Goal: Task Accomplishment & Management: Complete application form

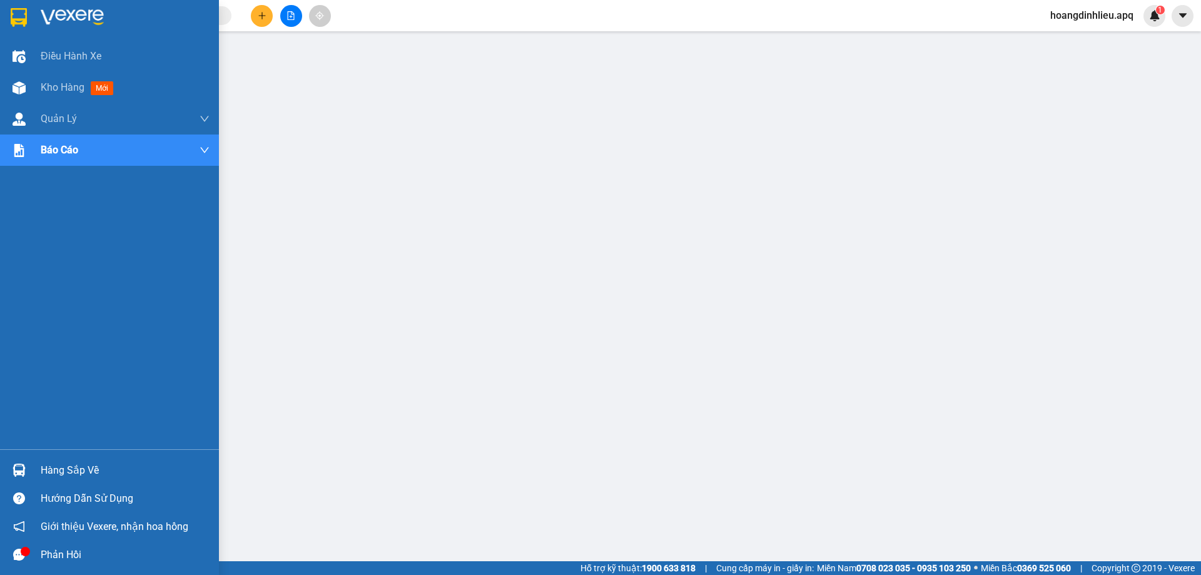
click at [79, 469] on div "Hàng sắp về" at bounding box center [125, 470] width 169 height 19
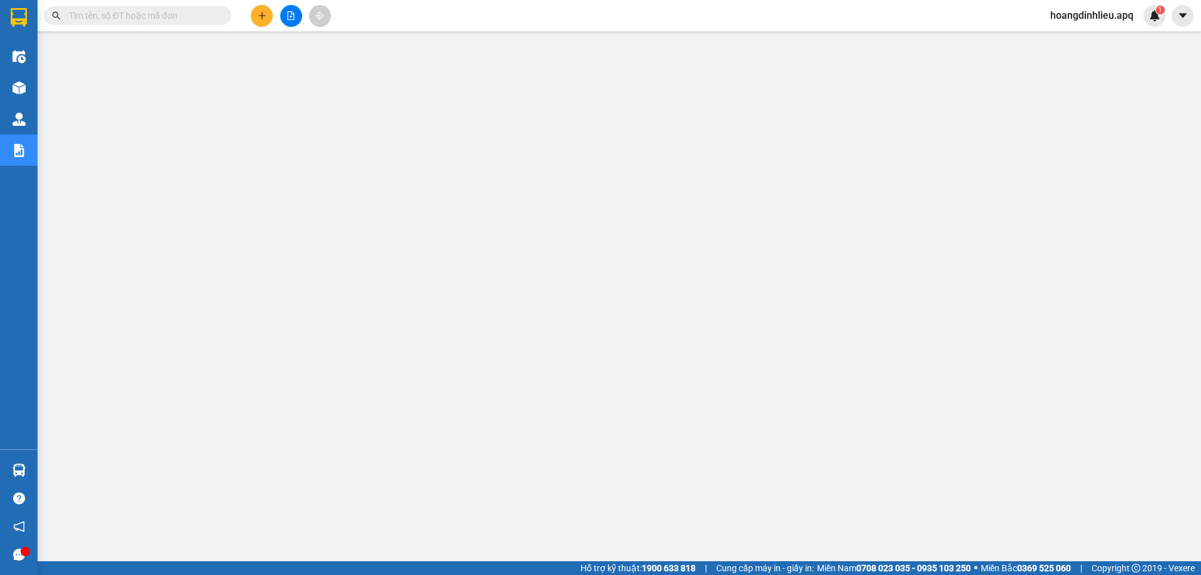
click at [1090, 21] on span "hoangdinhlieu.apq" at bounding box center [1091, 16] width 103 height 16
click at [1086, 37] on span "Đăng xuất" at bounding box center [1097, 39] width 78 height 14
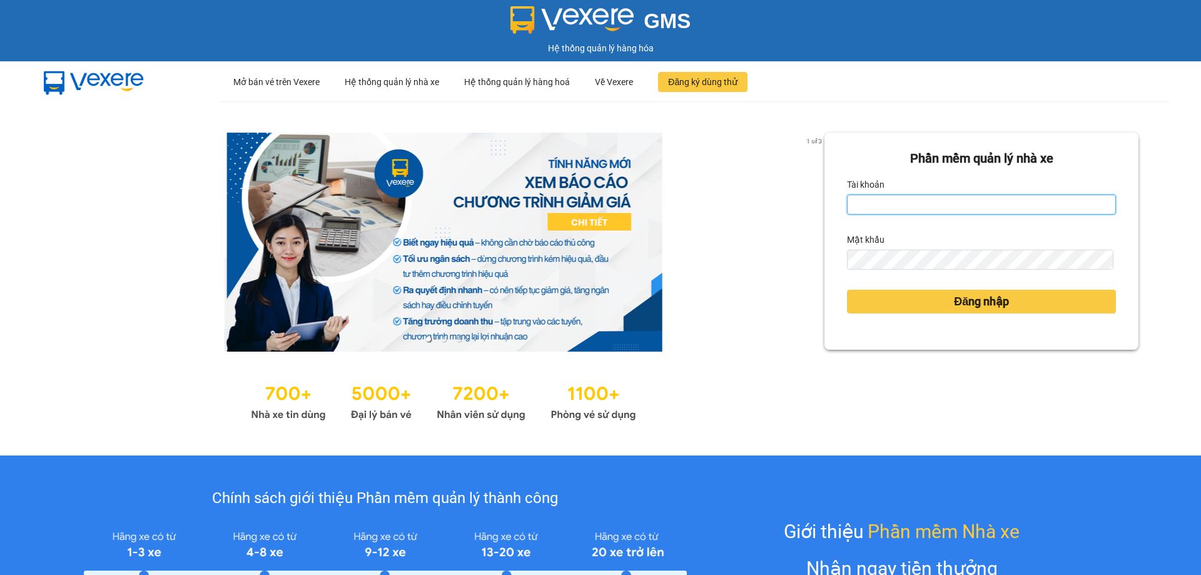
drag, startPoint x: 895, startPoint y: 208, endPoint x: 902, endPoint y: 208, distance: 6.9
click at [897, 208] on input "Tài khoản" at bounding box center [981, 205] width 269 height 20
type input "haonam.apq"
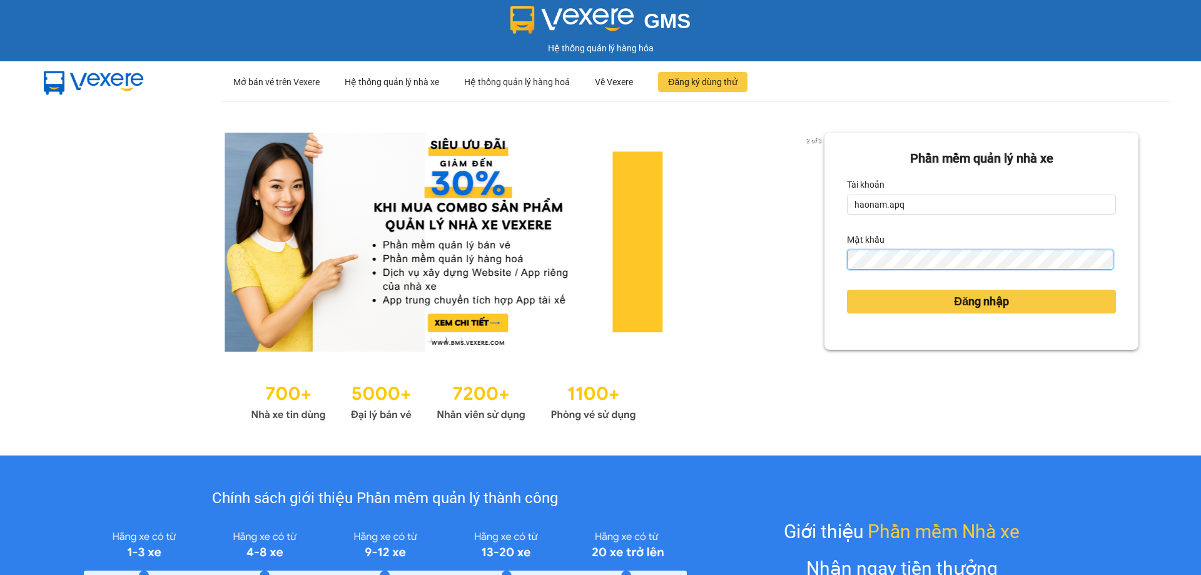
click at [847, 290] on button "Đăng nhập" at bounding box center [981, 302] width 269 height 24
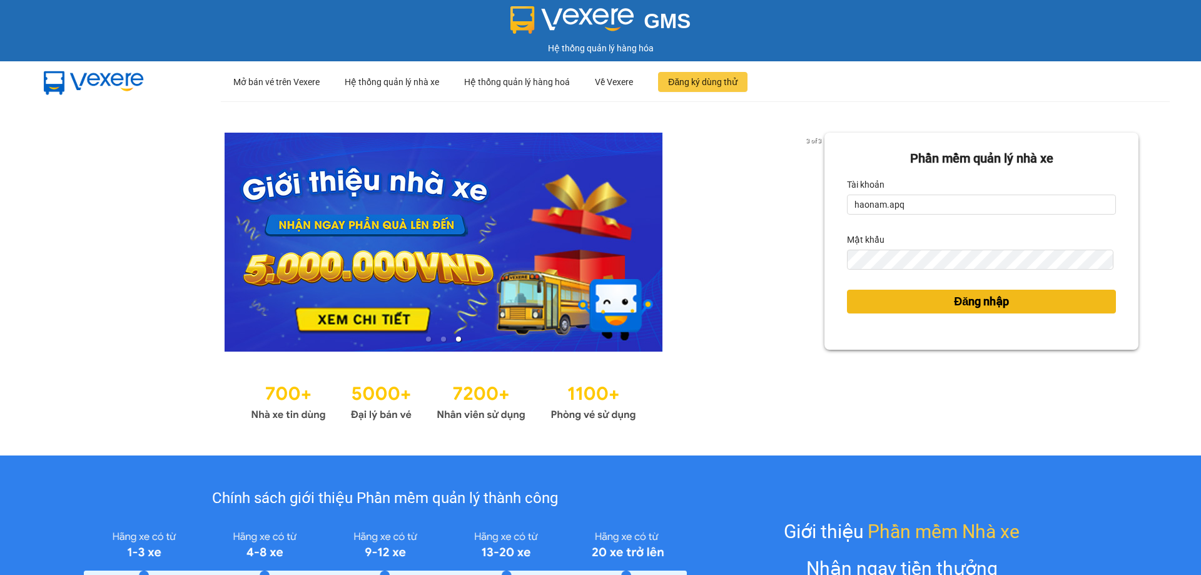
click at [911, 301] on button "Đăng nhập" at bounding box center [981, 302] width 269 height 24
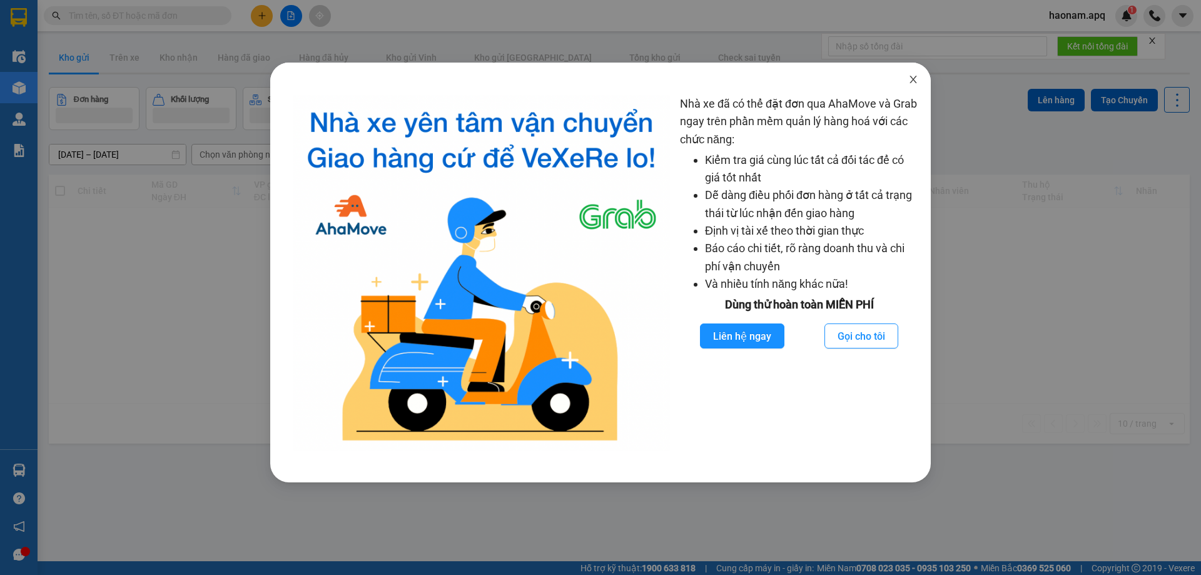
click at [925, 83] on span "Close" at bounding box center [913, 80] width 35 height 35
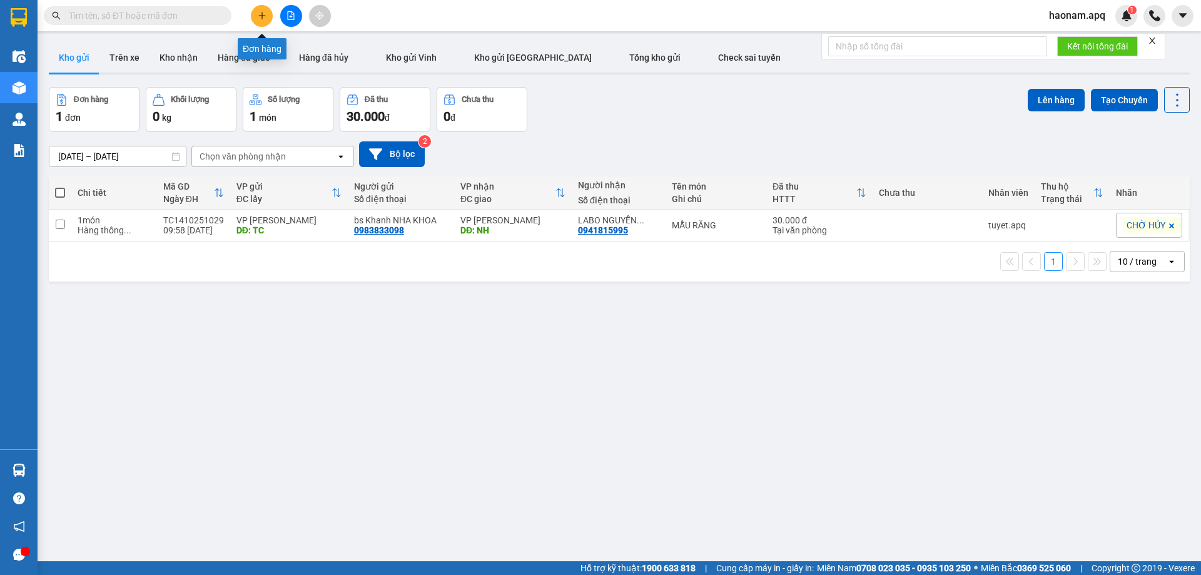
click at [258, 11] on icon "plus" at bounding box center [262, 15] width 9 height 9
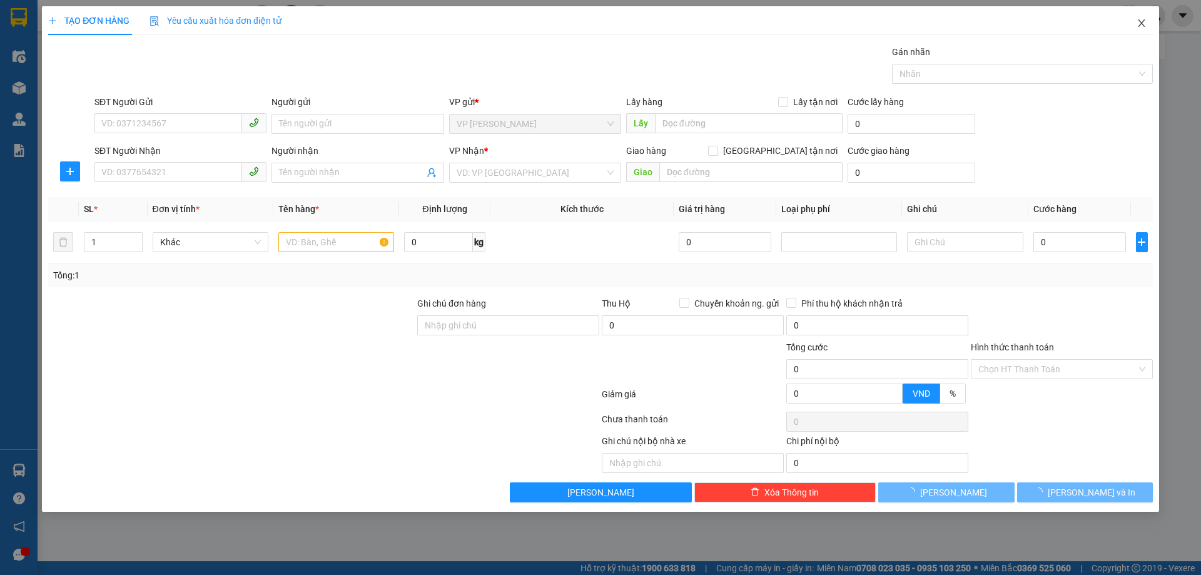
click at [1143, 20] on icon "close" at bounding box center [1142, 23] width 10 height 10
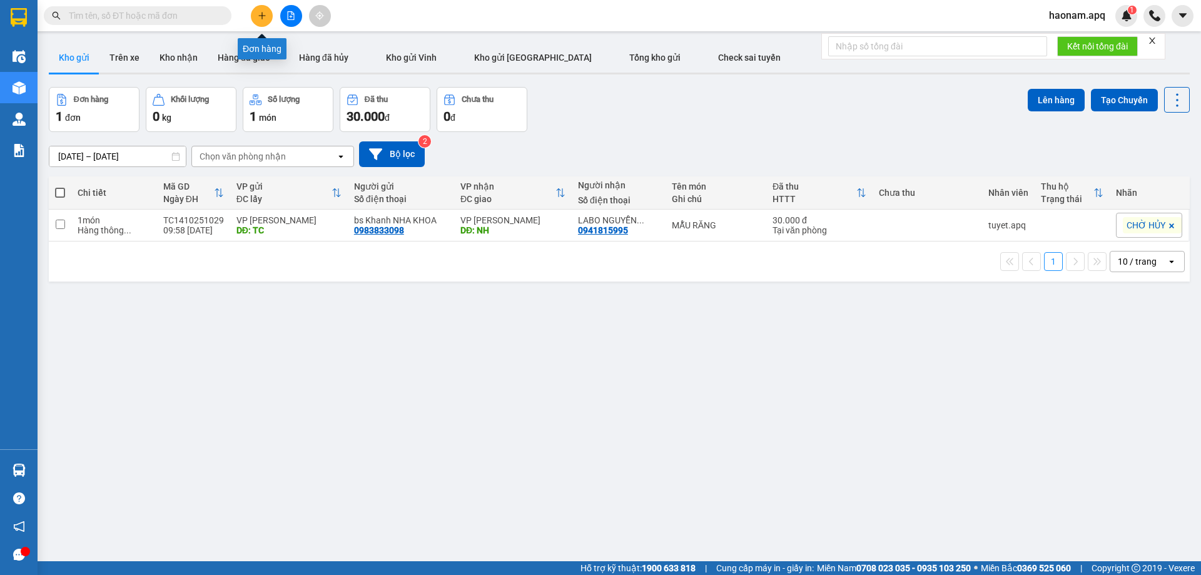
click at [256, 18] on button at bounding box center [262, 16] width 22 height 22
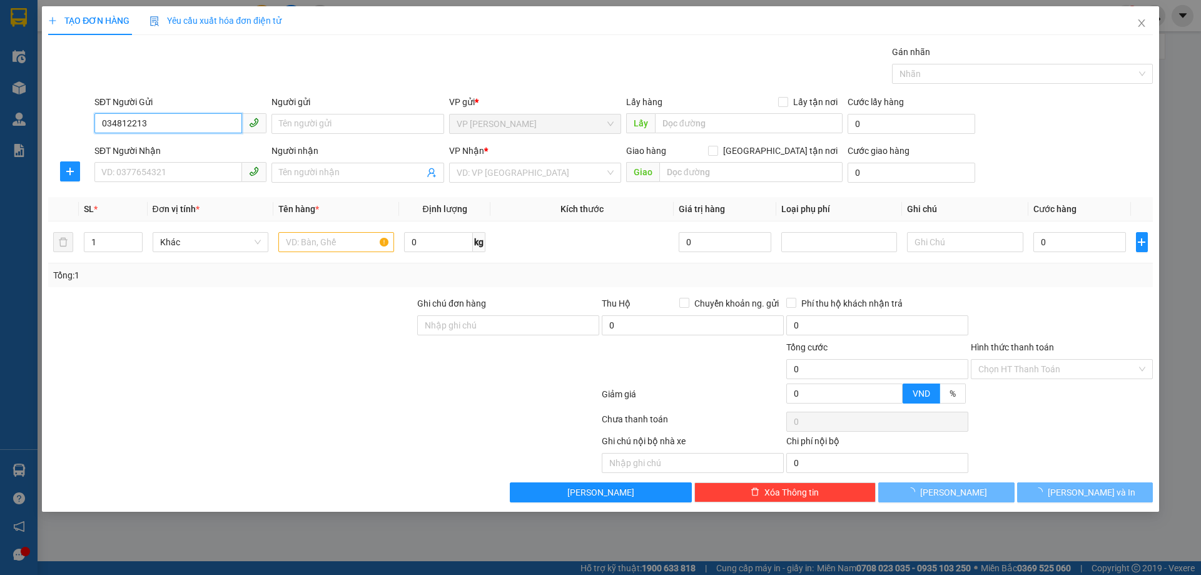
type input "0348122130"
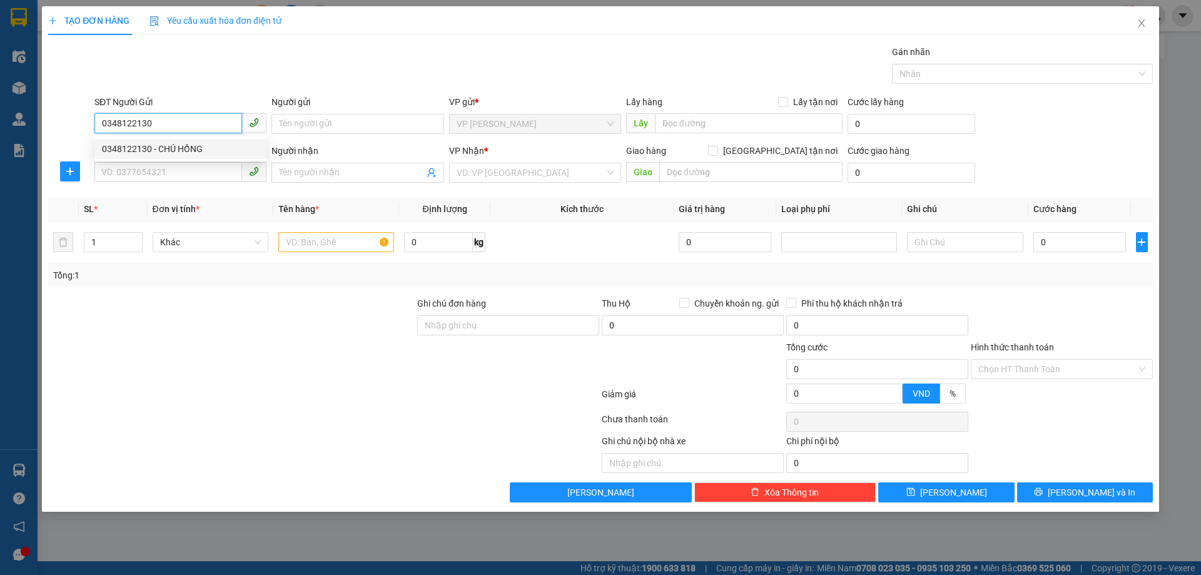
click at [196, 147] on div "0348122130 - CHÚ HỒNG" at bounding box center [180, 149] width 157 height 14
type input "CHÚ HỒNG"
checkbox input "true"
type input "TC"
type input "0348122130"
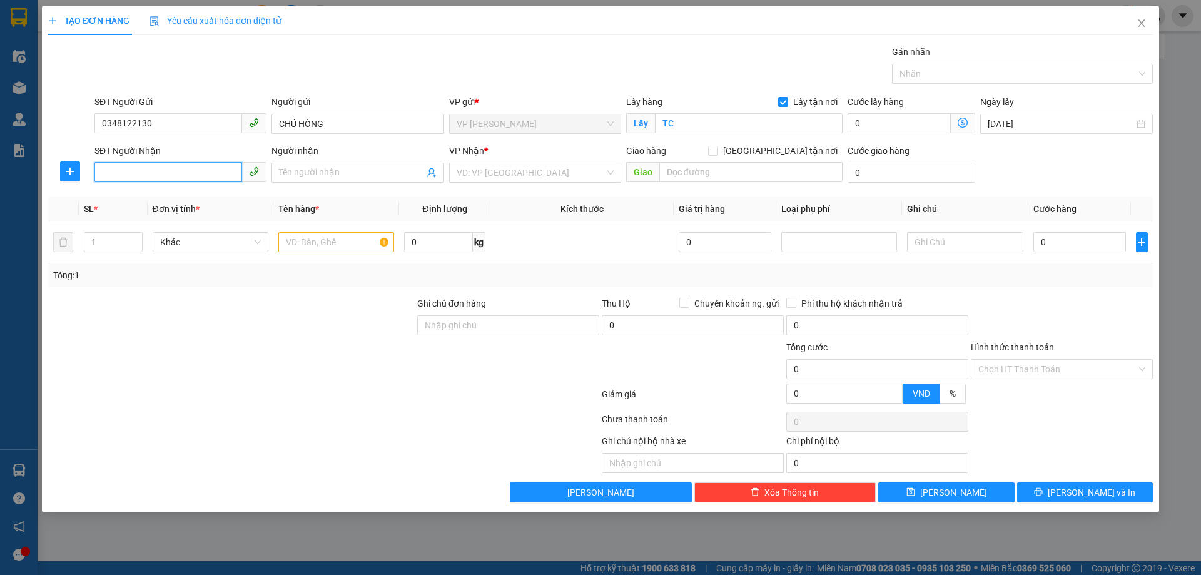
click at [195, 174] on input "SĐT Người Nhận" at bounding box center [168, 172] width 148 height 20
click at [225, 215] on div "0389179965 - ANH HÙNG MẪU MAY" at bounding box center [180, 218] width 157 height 14
type input "0389179965"
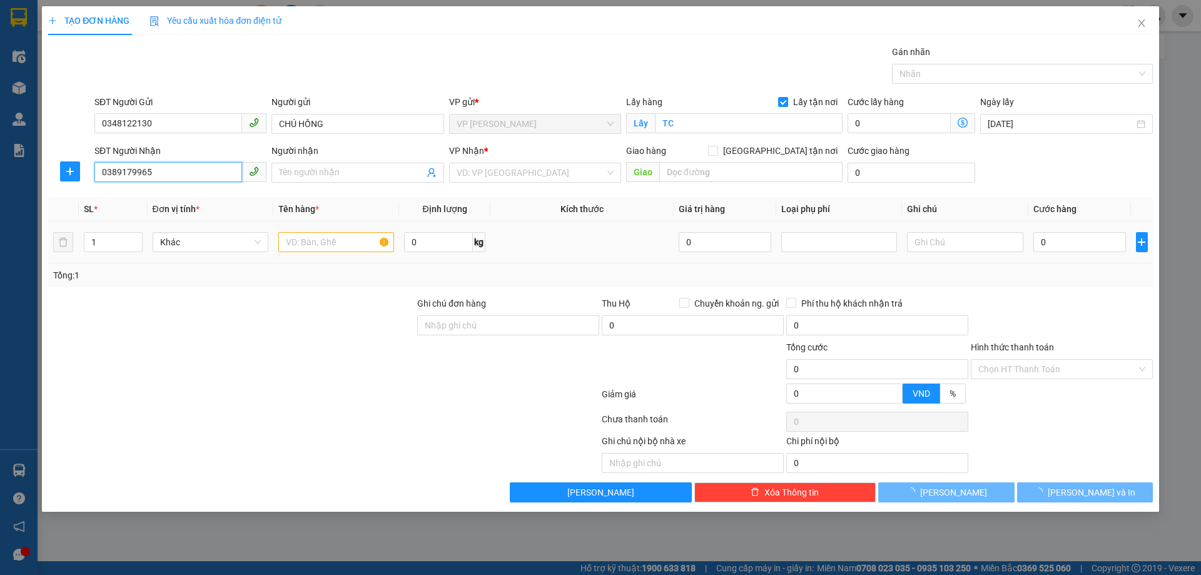
type input "ANH HÙNG MẪU MAY"
checkbox input "true"
type input "MĐ"
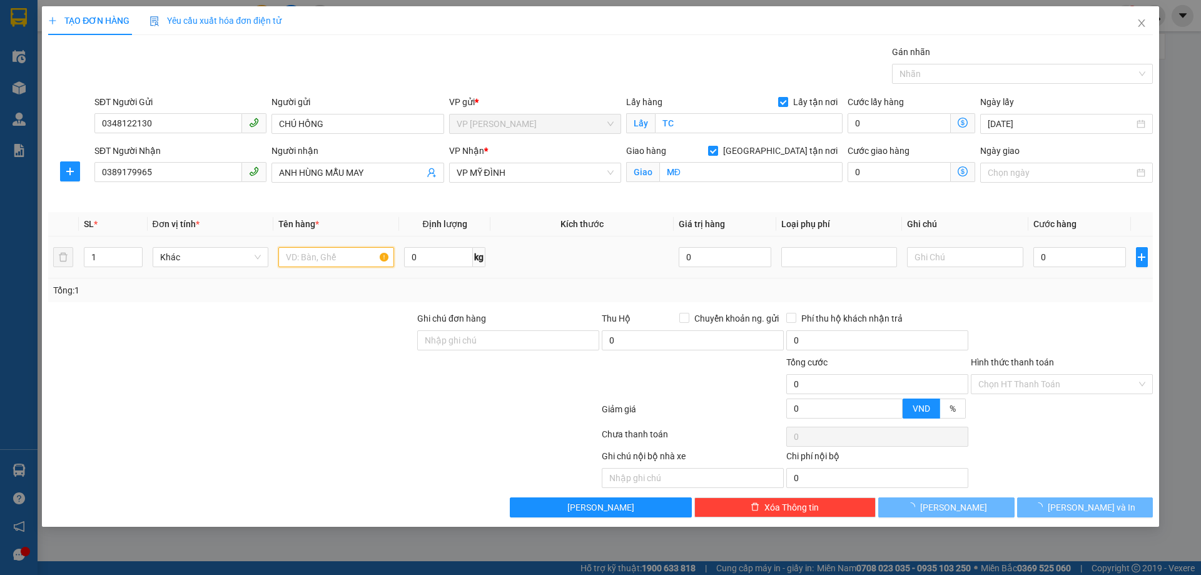
click at [330, 258] on input "text" at bounding box center [336, 257] width 116 height 20
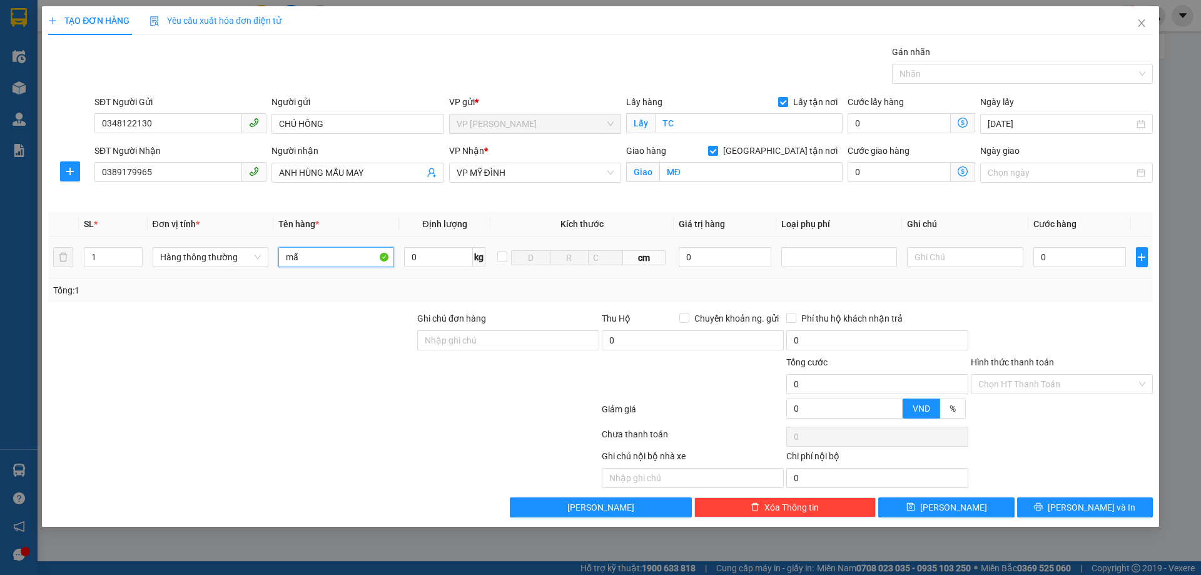
type input "m"
type input "vải"
click at [1071, 257] on input "0" at bounding box center [1079, 257] width 93 height 20
type input "4"
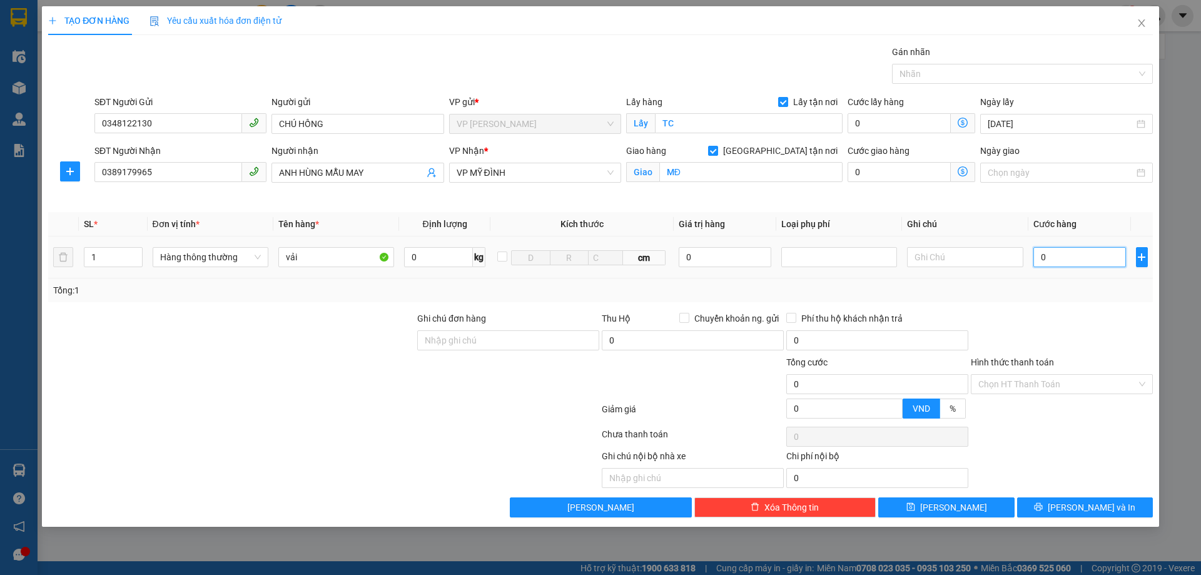
type input "4"
type input "40"
type input "400"
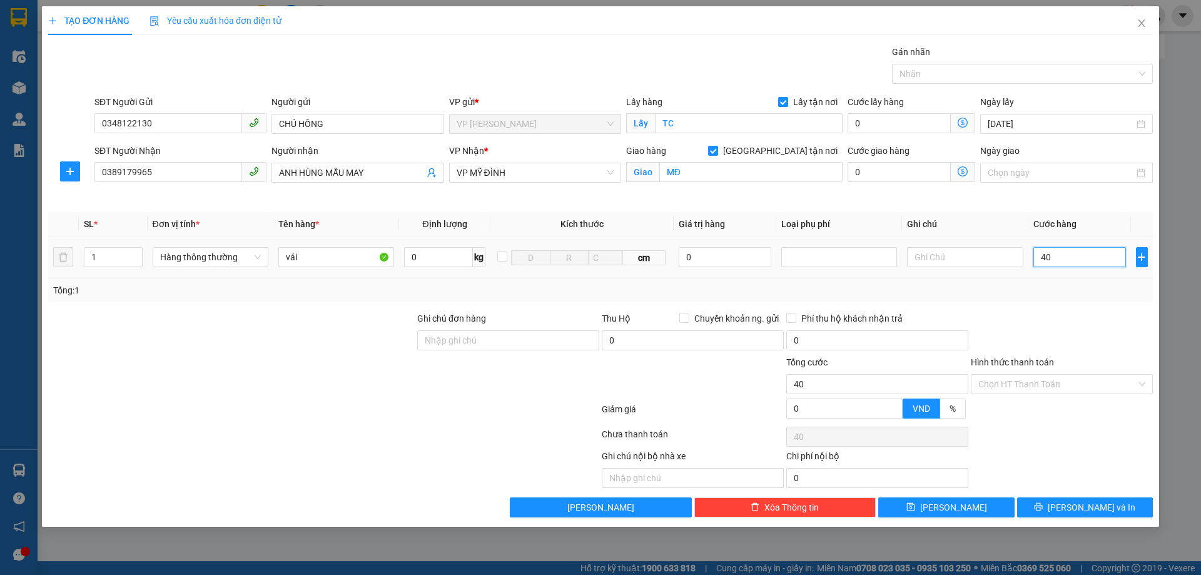
type input "400"
type input "4.000"
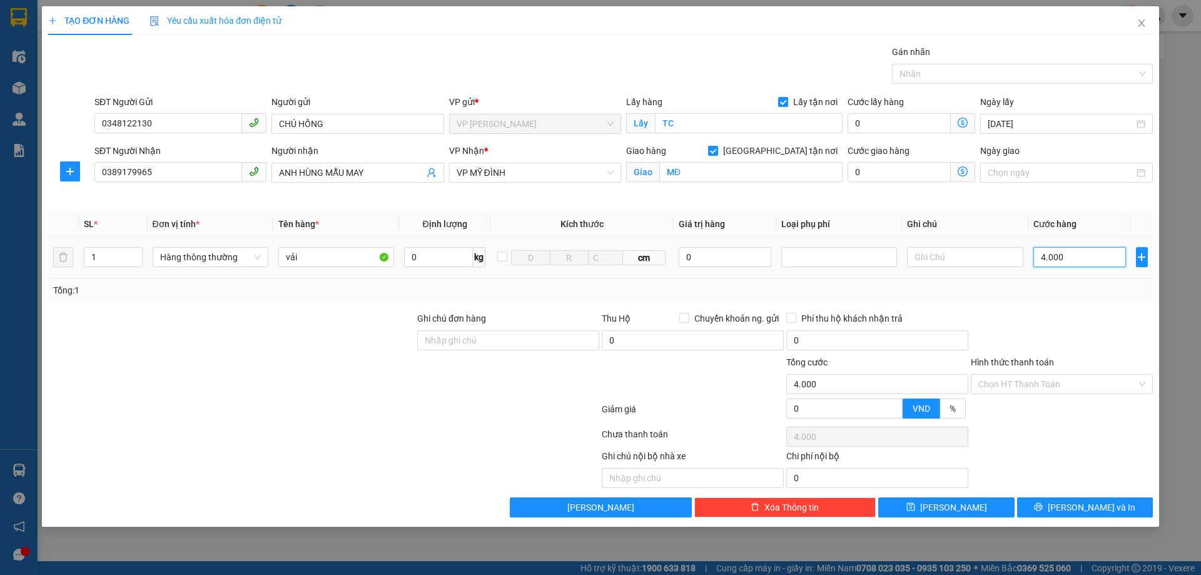
type input "40.000"
click at [1083, 505] on span "[PERSON_NAME] và In" at bounding box center [1092, 507] width 88 height 14
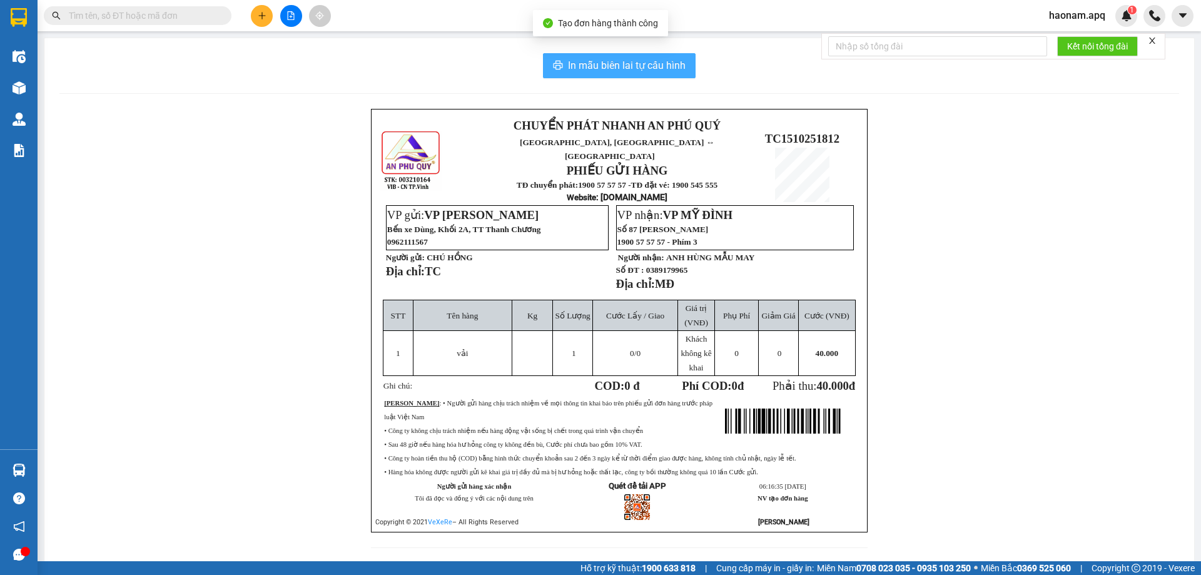
click at [642, 64] on span "In mẫu biên lai tự cấu hình" at bounding box center [627, 66] width 118 height 16
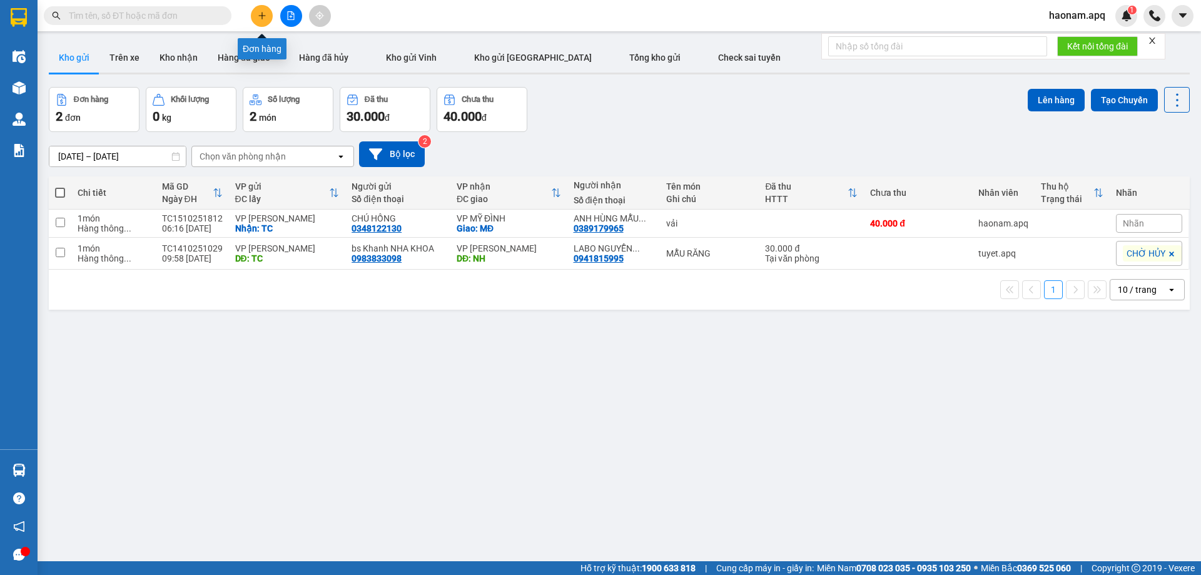
click at [262, 16] on icon "plus" at bounding box center [261, 15] width 7 height 1
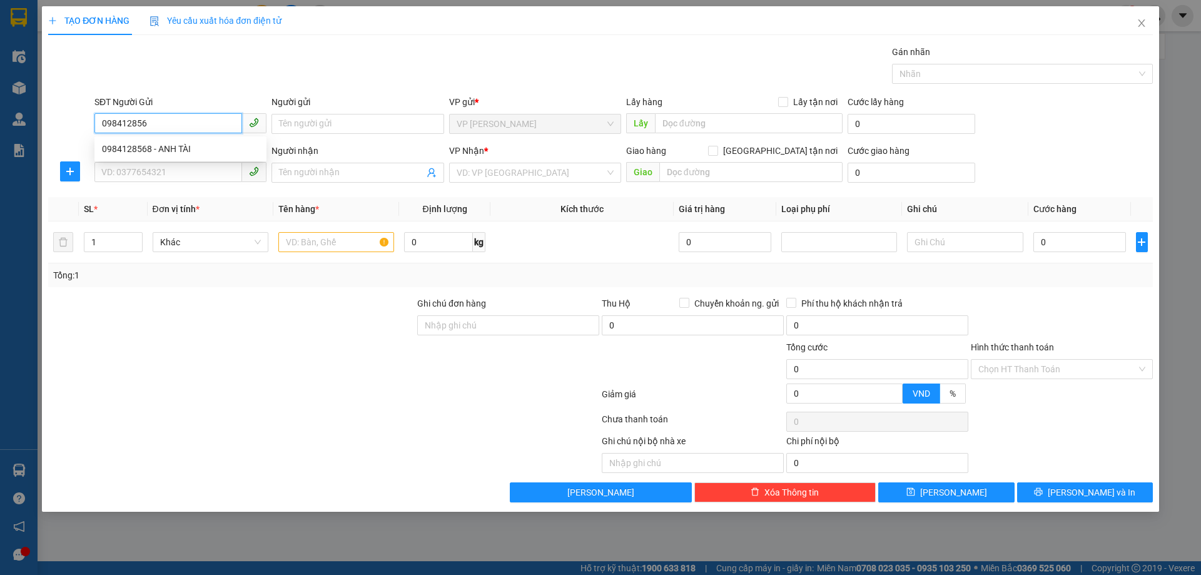
type input "0984128568"
click at [200, 149] on div "0984128568 - ANH TÀI" at bounding box center [180, 149] width 157 height 14
type input "ANH TÀI"
checkbox input "true"
type input "TC"
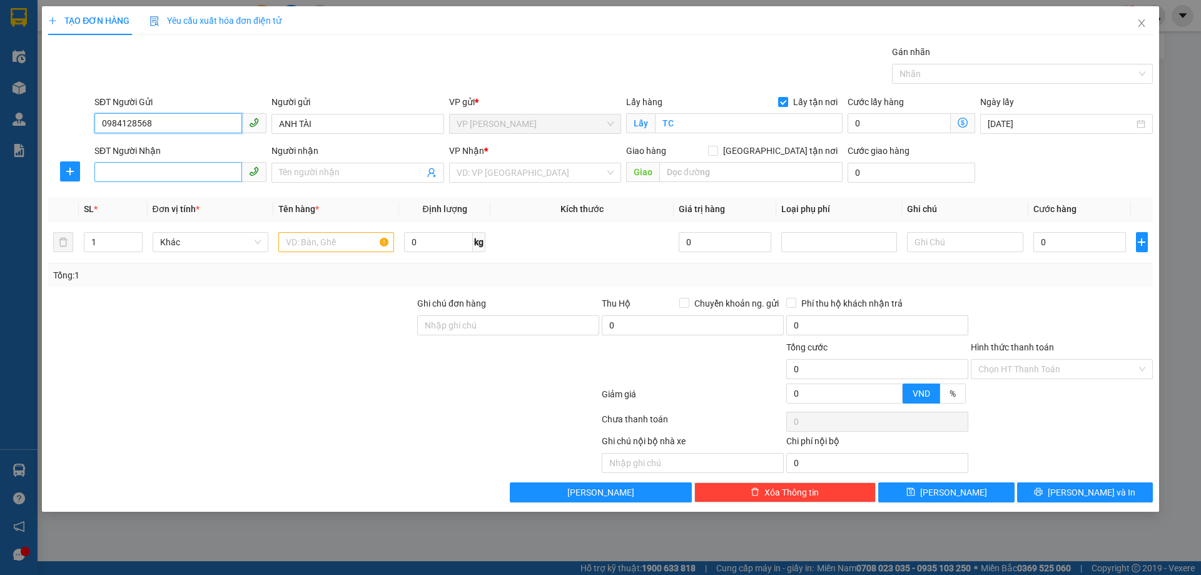
type input "0984128568"
click at [193, 170] on input "SĐT Người Nhận" at bounding box center [168, 172] width 148 height 20
type input "0867181728"
click at [164, 200] on div "0867181728 - a Tiến" at bounding box center [180, 198] width 157 height 14
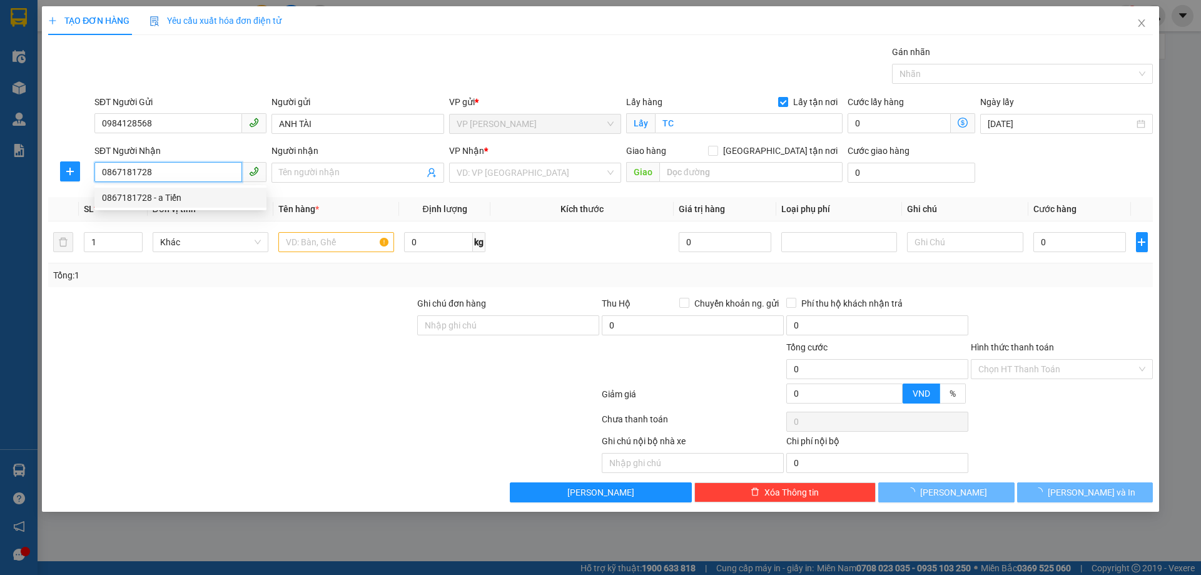
type input "a Tiến"
checkbox input "true"
type input "SỐ 45,NGÕ 12,[GEOGRAPHIC_DATA],[GEOGRAPHIC_DATA] NGƯỜI NHẬN TT SHIP"
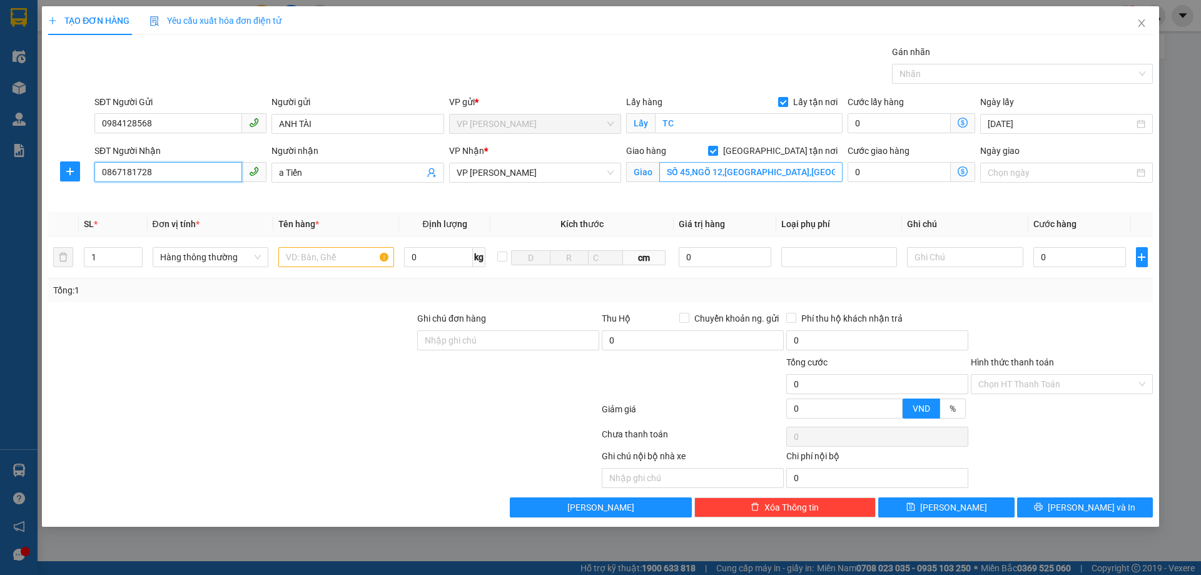
type input "0867181728"
click at [803, 174] on input "SỐ 45,NGÕ 12,[GEOGRAPHIC_DATA],[GEOGRAPHIC_DATA] NGƯỜI NHẬN TT SHIP" at bounding box center [750, 172] width 183 height 20
click at [307, 321] on div at bounding box center [231, 334] width 369 height 44
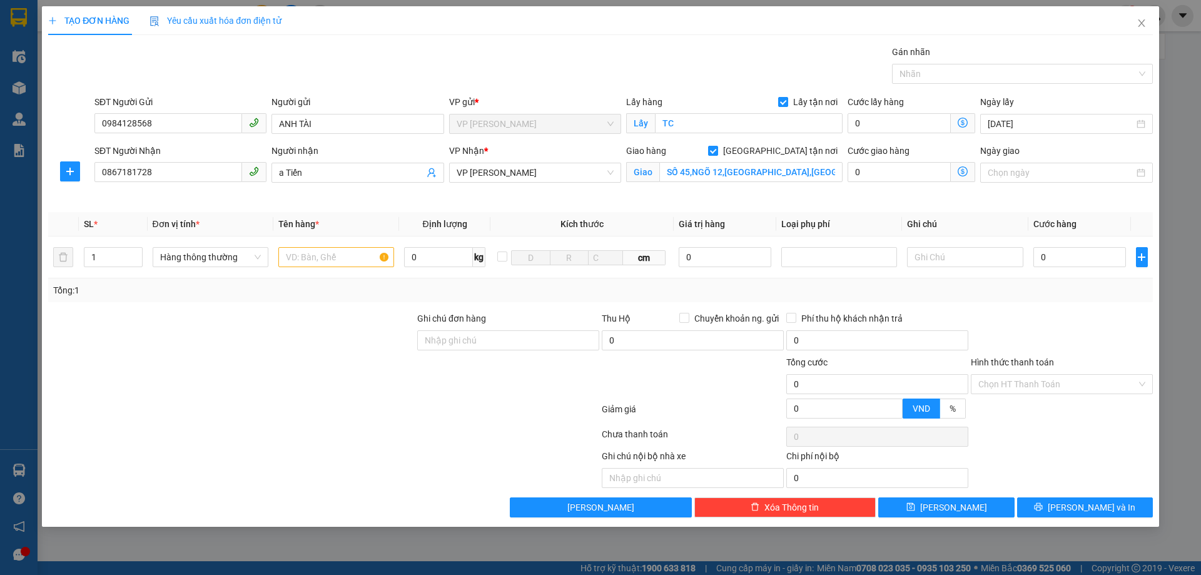
drag, startPoint x: 325, startPoint y: 315, endPoint x: 335, endPoint y: 292, distance: 24.6
click at [324, 314] on div at bounding box center [231, 334] width 369 height 44
click at [352, 251] on input "text" at bounding box center [336, 257] width 116 height 20
type input "rau quả"
click at [1095, 256] on input "0" at bounding box center [1079, 257] width 93 height 20
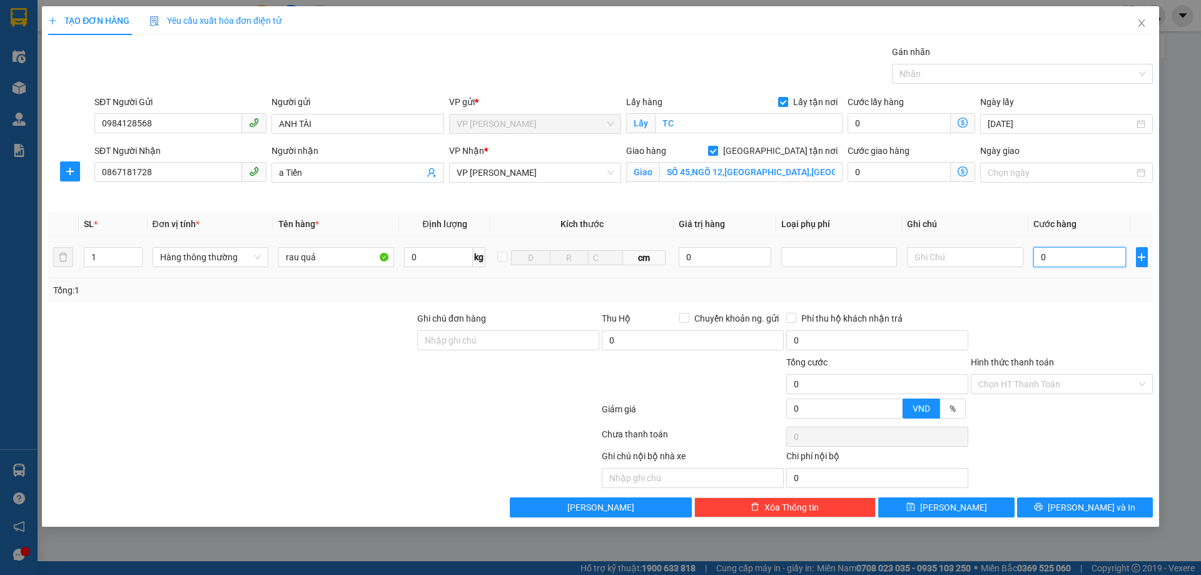
type input "4"
type input "40"
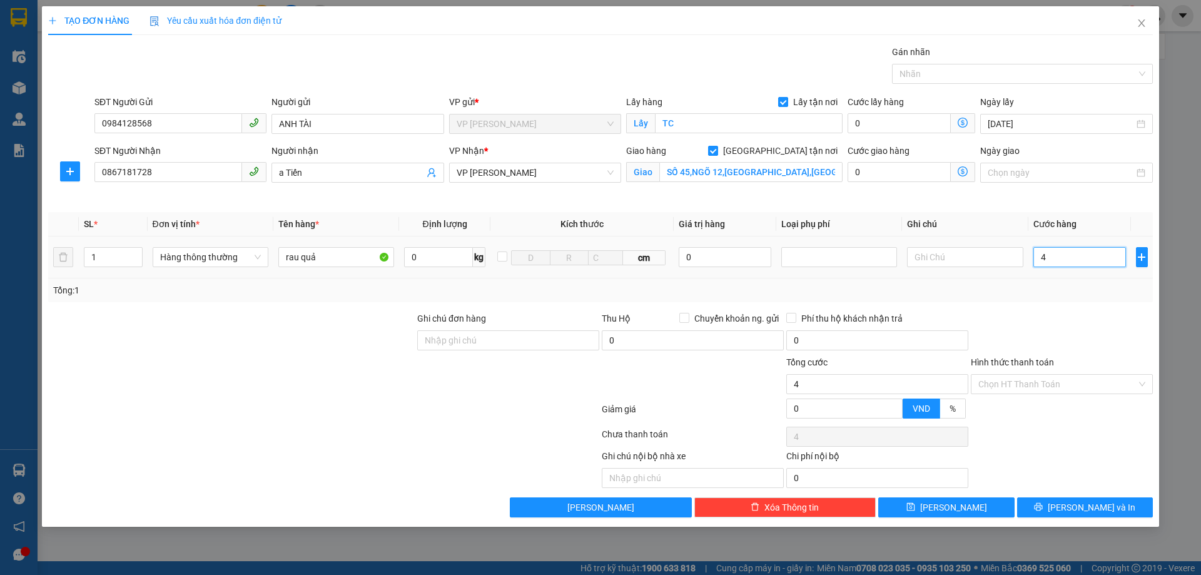
type input "40"
type input "400"
type input "4.000"
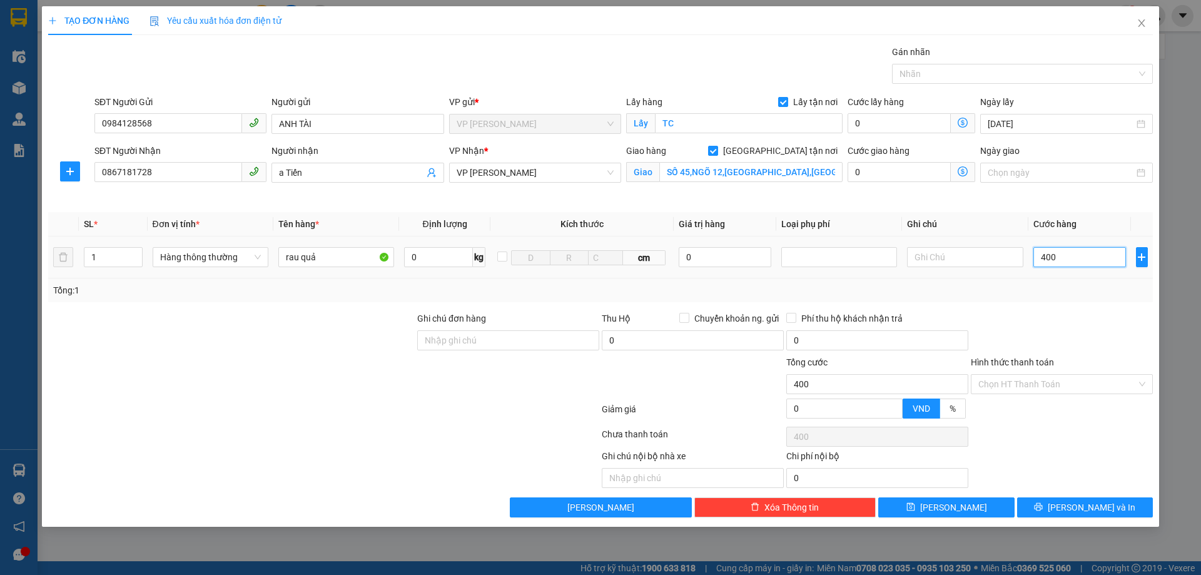
type input "4.000"
type input "40.000"
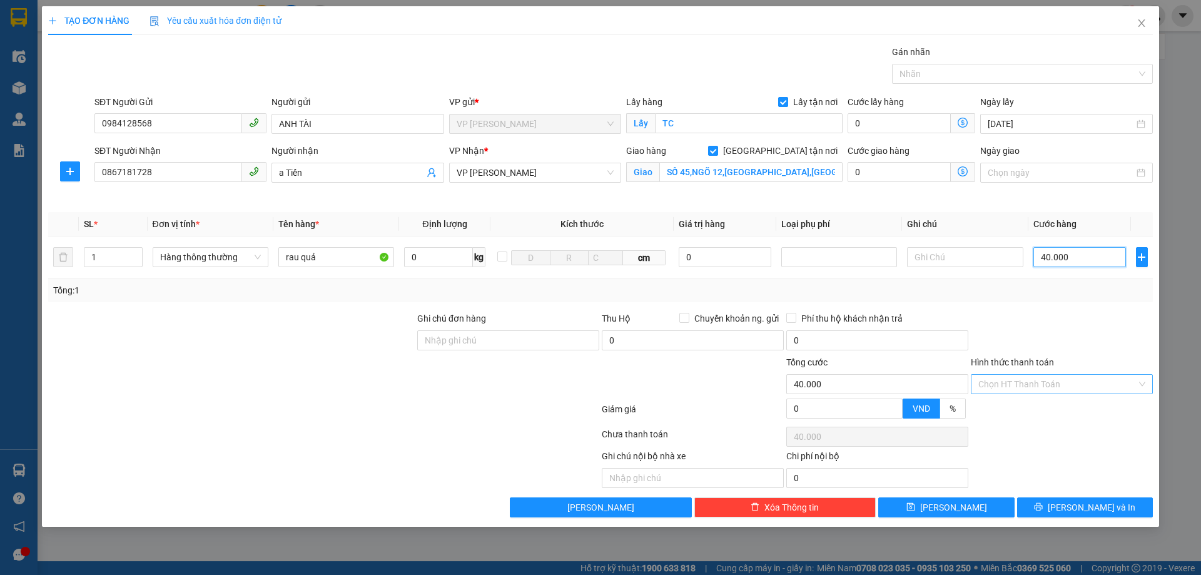
type input "40.000"
click at [1044, 388] on input "Hình thức thanh toán" at bounding box center [1057, 384] width 158 height 19
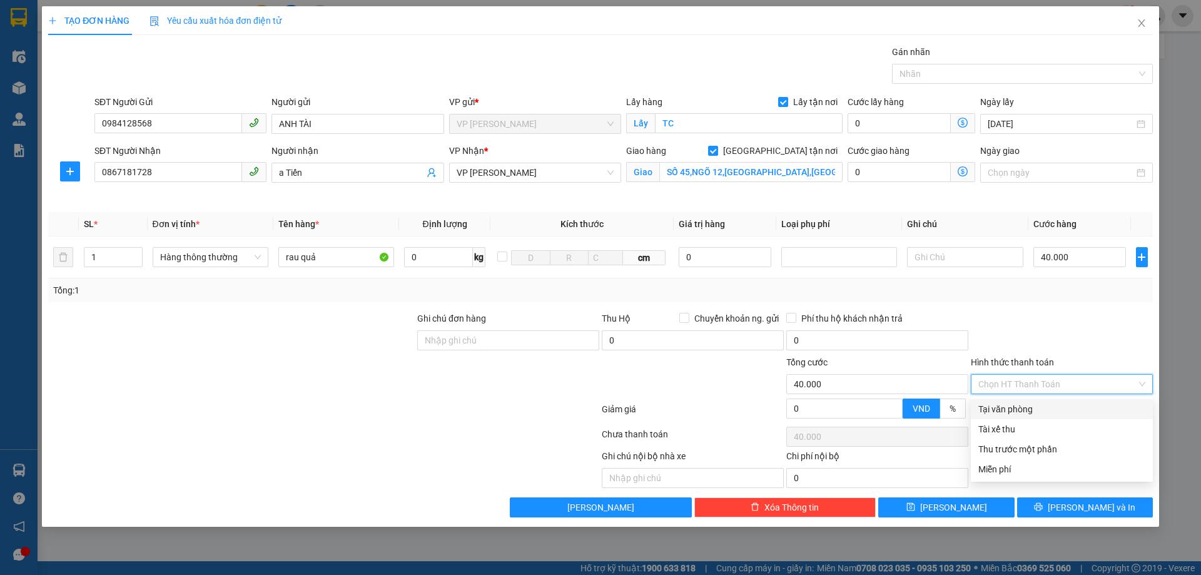
click at [1043, 410] on div "Tại văn phòng" at bounding box center [1061, 409] width 167 height 14
type input "0"
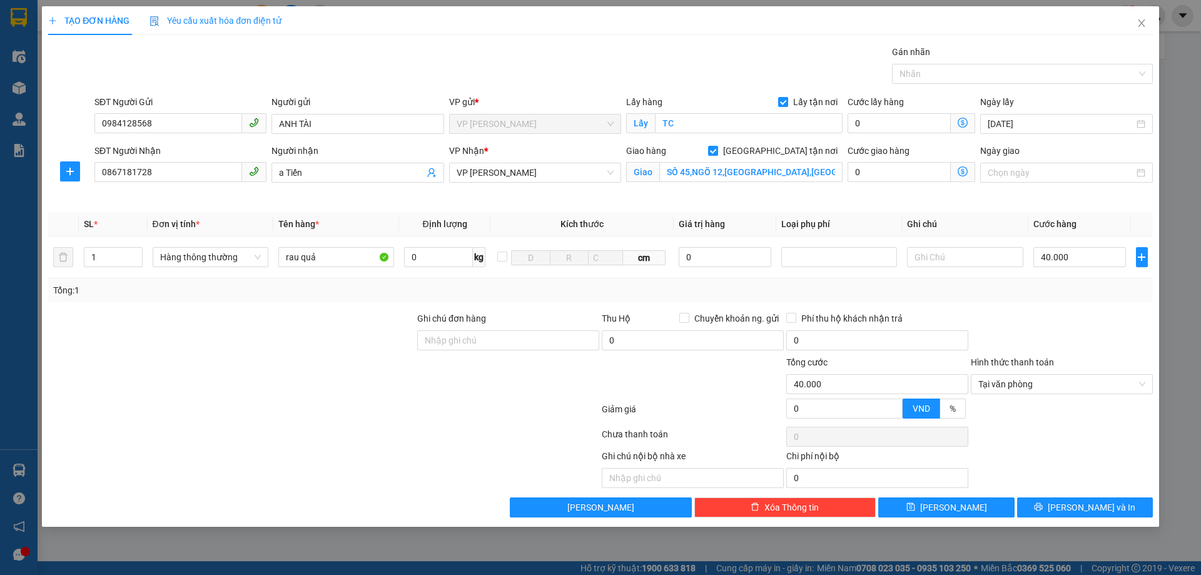
click at [1070, 460] on div "Ghi chú nội bộ nhà xe Chi phí nội bộ 0" at bounding box center [600, 468] width 1107 height 39
click at [1091, 508] on span "[PERSON_NAME] và In" at bounding box center [1092, 507] width 88 height 14
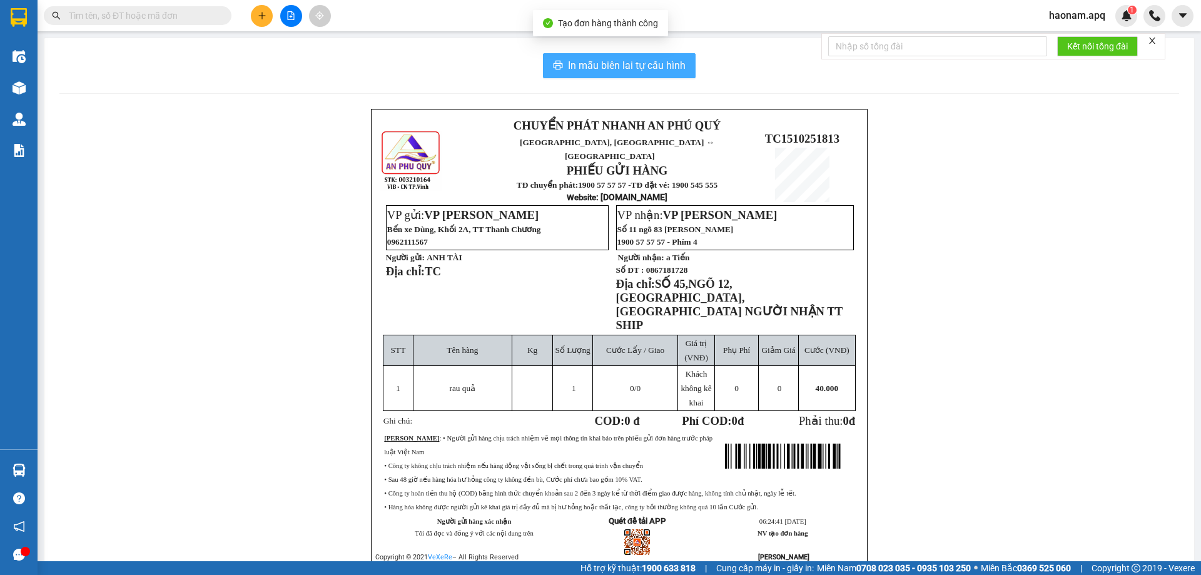
click at [616, 64] on span "In mẫu biên lai tự cấu hình" at bounding box center [627, 66] width 118 height 16
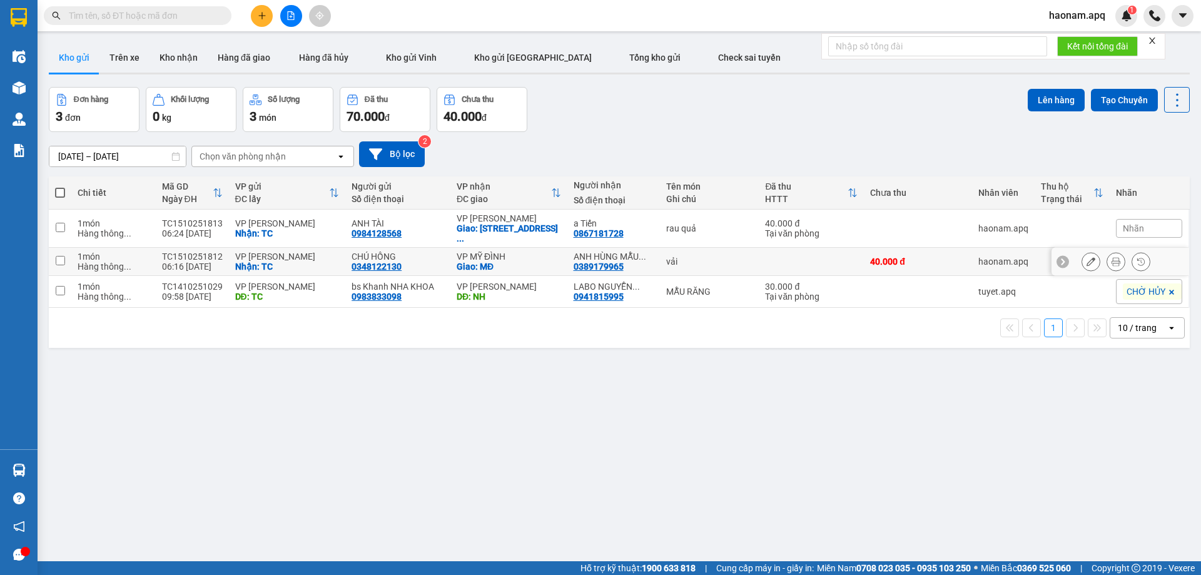
click at [1112, 260] on icon at bounding box center [1116, 261] width 9 height 9
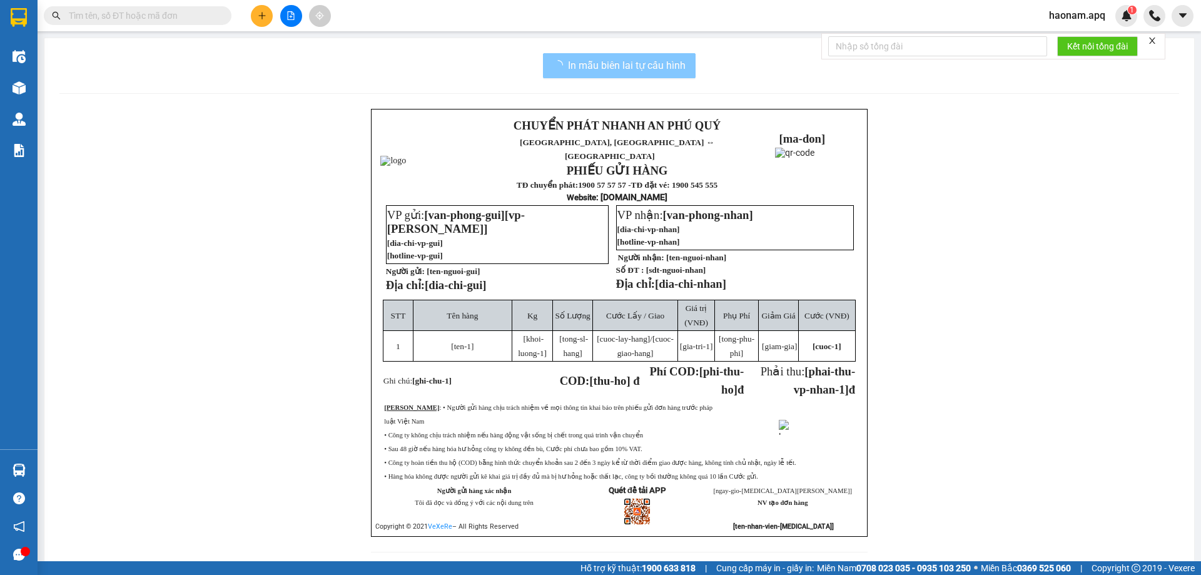
click at [668, 71] on span "In mẫu biên lai tự cấu hình" at bounding box center [627, 66] width 118 height 16
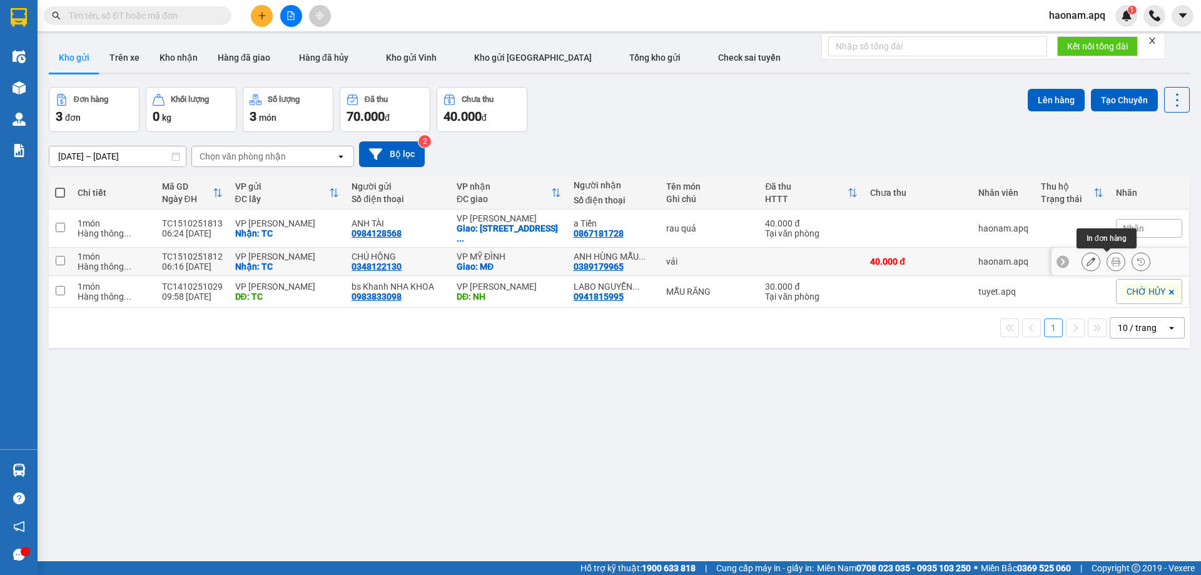
click at [1111, 263] on button at bounding box center [1116, 262] width 18 height 22
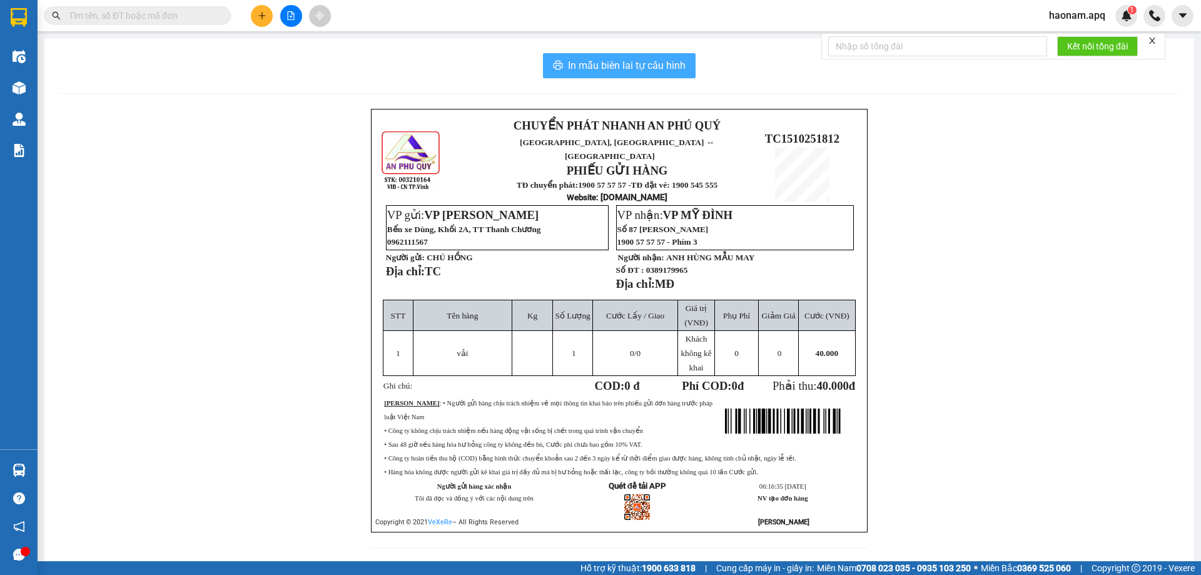
drag, startPoint x: 668, startPoint y: 68, endPoint x: 719, endPoint y: 106, distance: 63.8
click at [667, 68] on span "In mẫu biên lai tự cấu hình" at bounding box center [627, 66] width 118 height 16
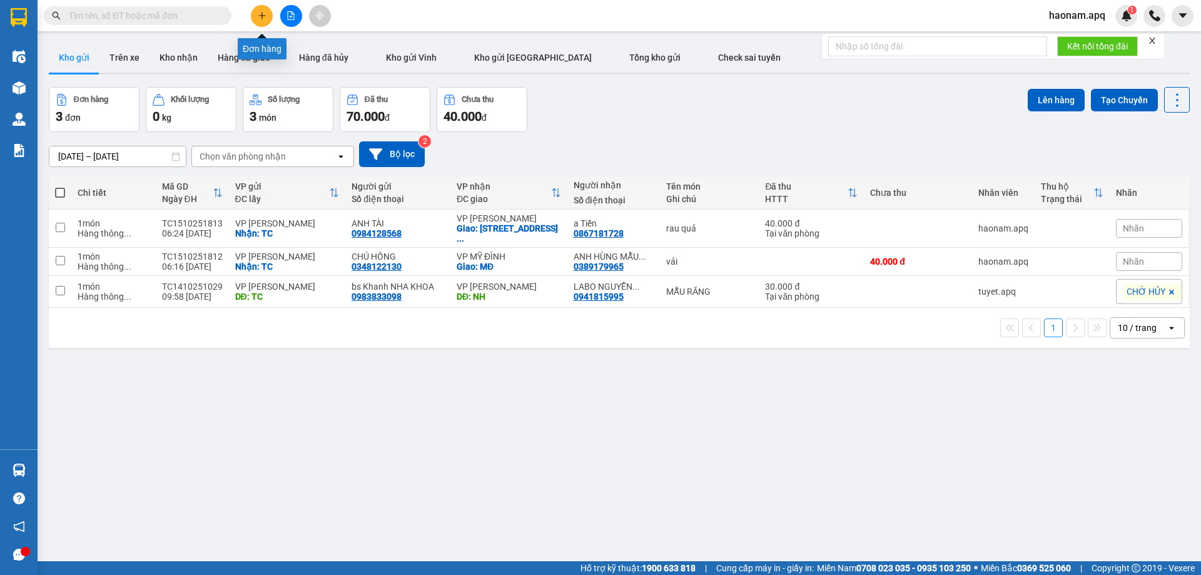
click at [267, 16] on button at bounding box center [262, 16] width 22 height 22
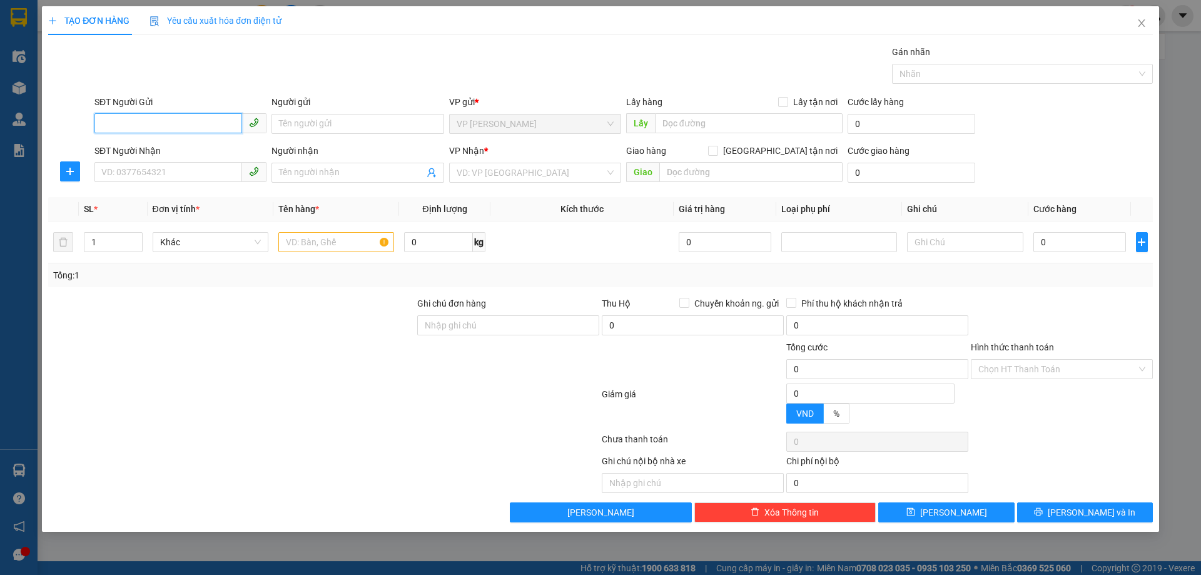
click at [194, 126] on input "SĐT Người Gửi" at bounding box center [168, 123] width 148 height 20
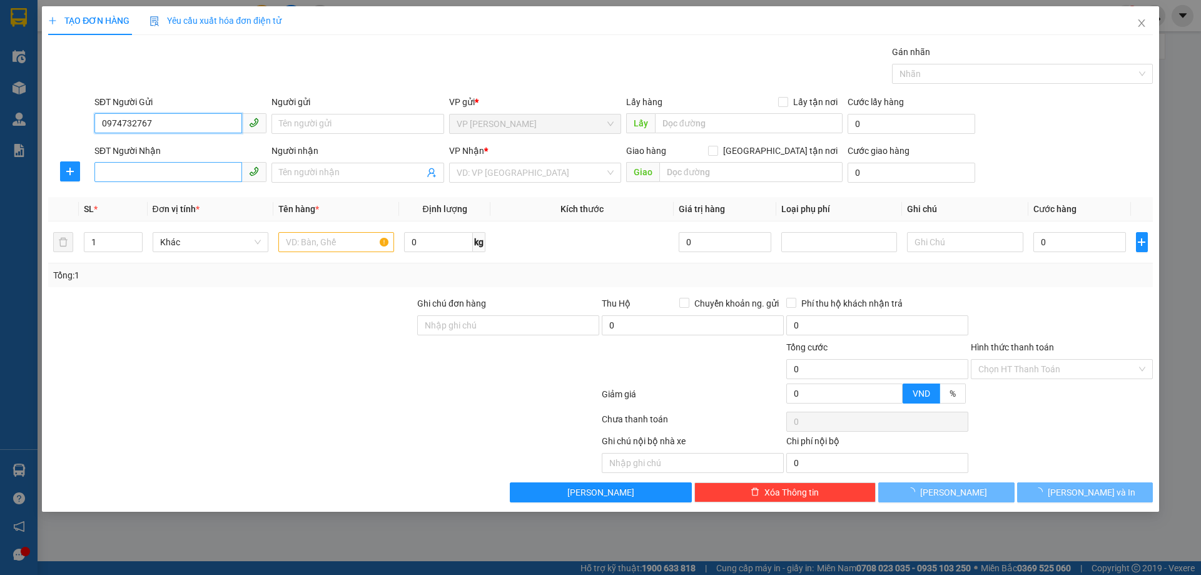
type input "0974732767"
click at [155, 173] on input "SĐT Người Nhận" at bounding box center [168, 172] width 148 height 20
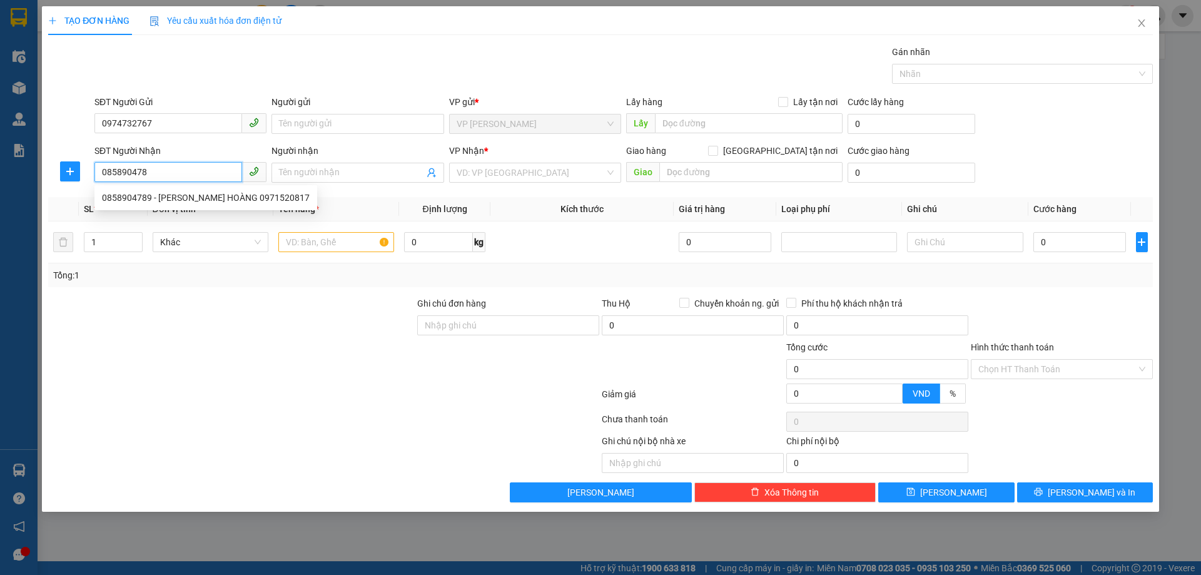
type input "0858904789"
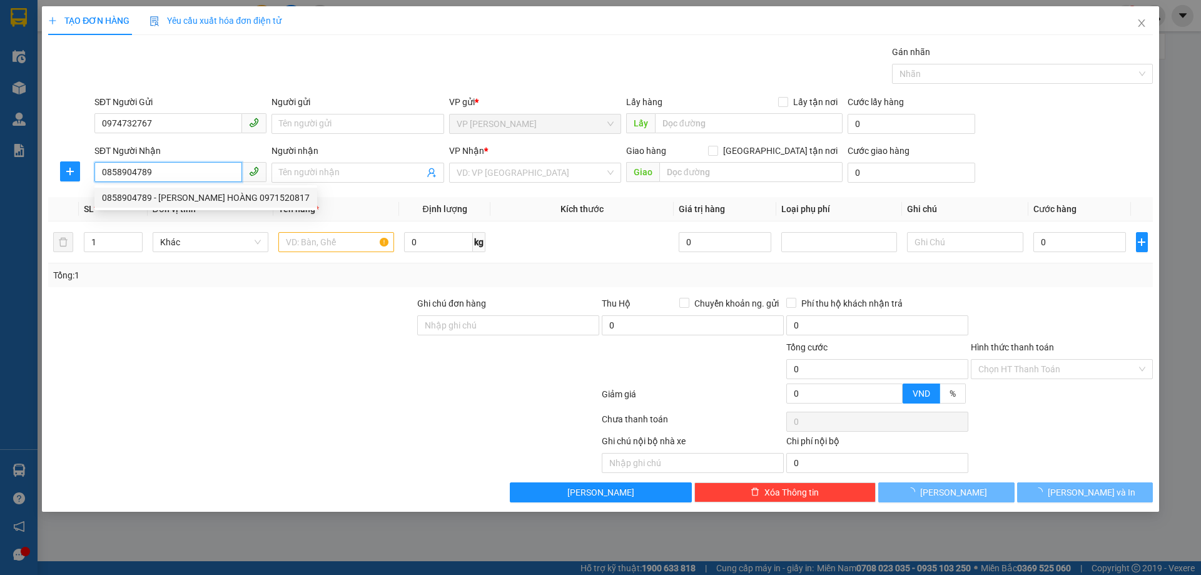
click at [205, 194] on div "0858904789 - [PERSON_NAME] HOÀNG 0971520817" at bounding box center [206, 198] width 208 height 14
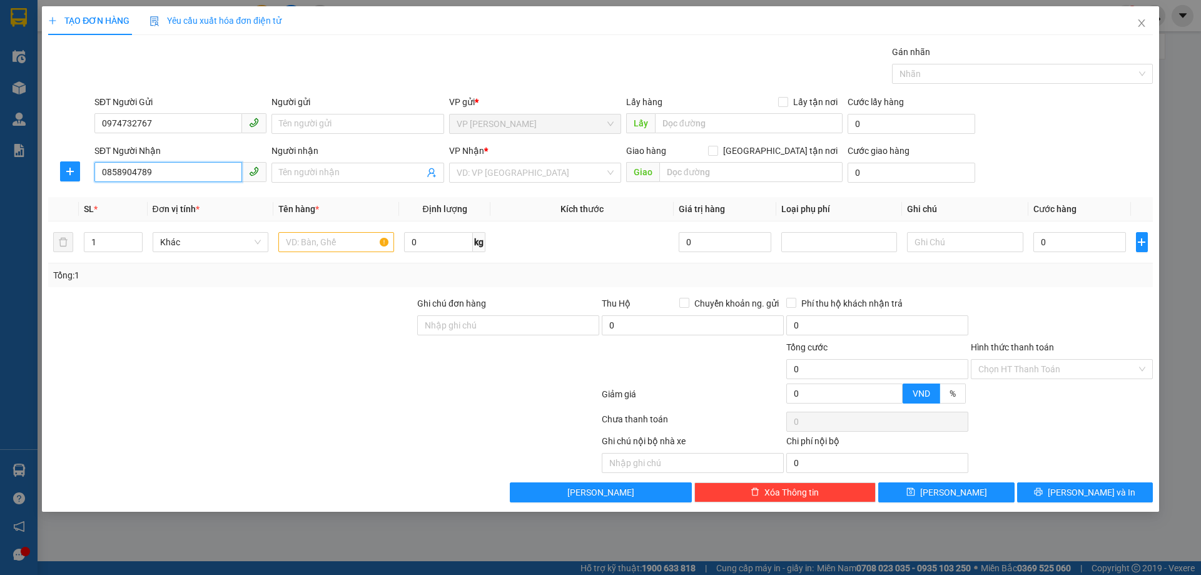
type input "[PERSON_NAME] HOÀNG 0971520817"
checkbox input "true"
type input "MĐ"
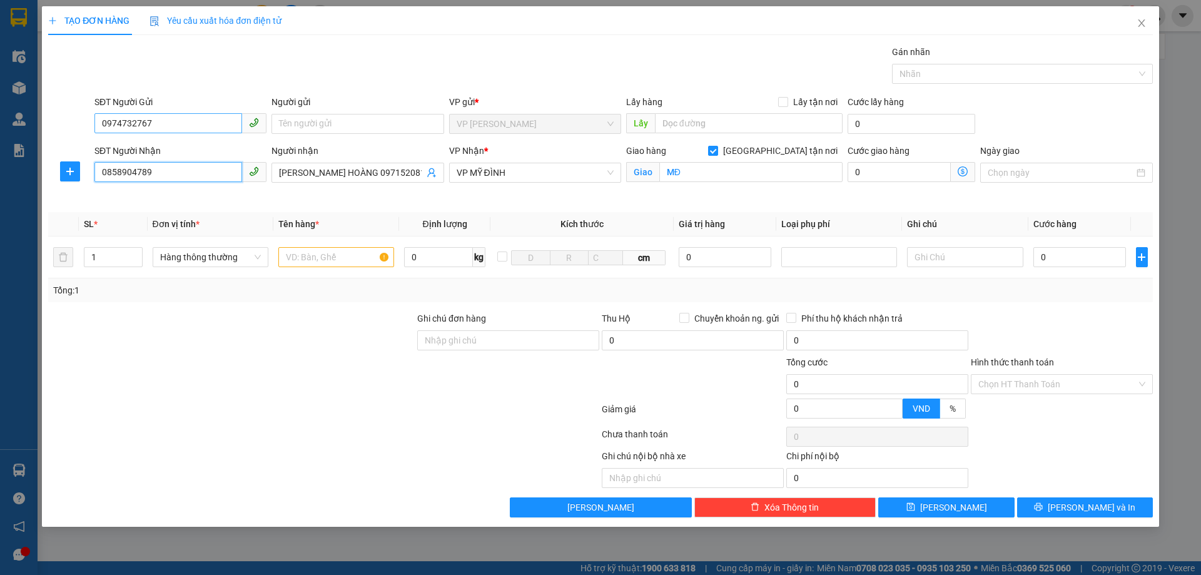
type input "0858904789"
click at [209, 119] on input "0974732767" at bounding box center [168, 123] width 148 height 20
click at [223, 156] on div "0974732767 - CHỊ [PERSON_NAME]" at bounding box center [180, 149] width 172 height 20
type input "CHỊ [PERSON_NAME]"
checkbox input "true"
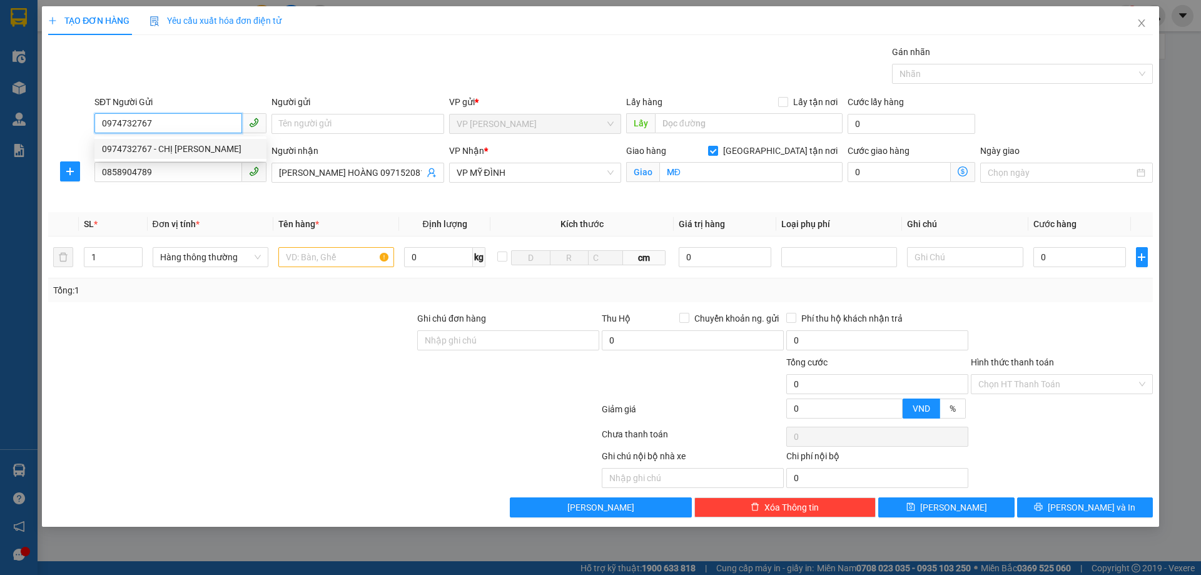
type input "TC"
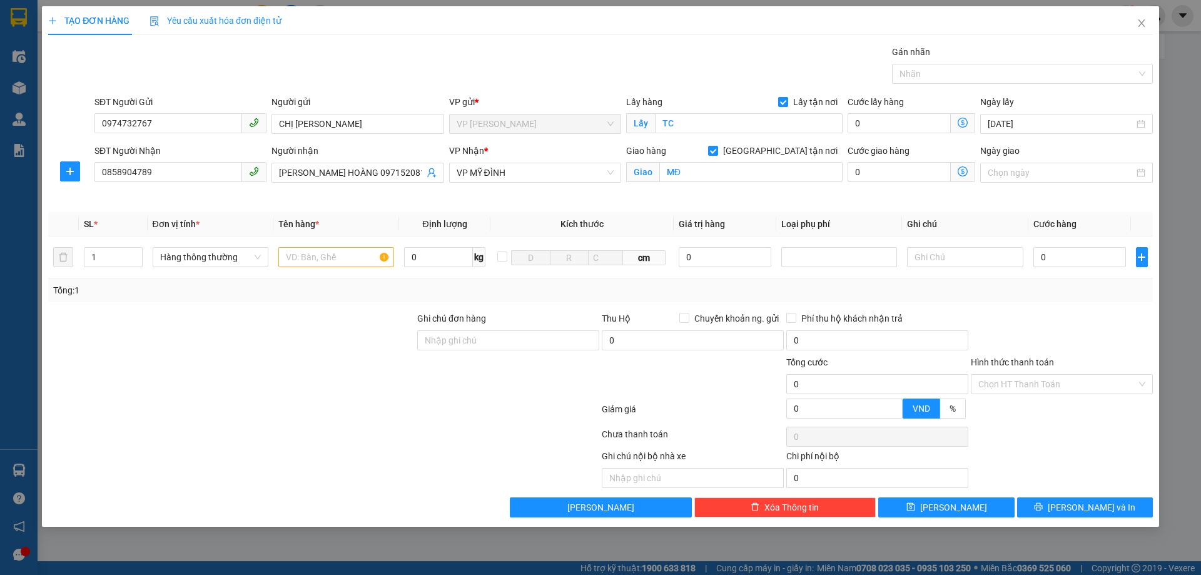
drag, startPoint x: 326, startPoint y: 328, endPoint x: 317, endPoint y: 302, distance: 27.3
click at [325, 327] on div at bounding box center [231, 334] width 369 height 44
type input "2"
click at [136, 253] on icon "up" at bounding box center [136, 254] width 4 height 3
click at [262, 333] on div at bounding box center [231, 334] width 369 height 44
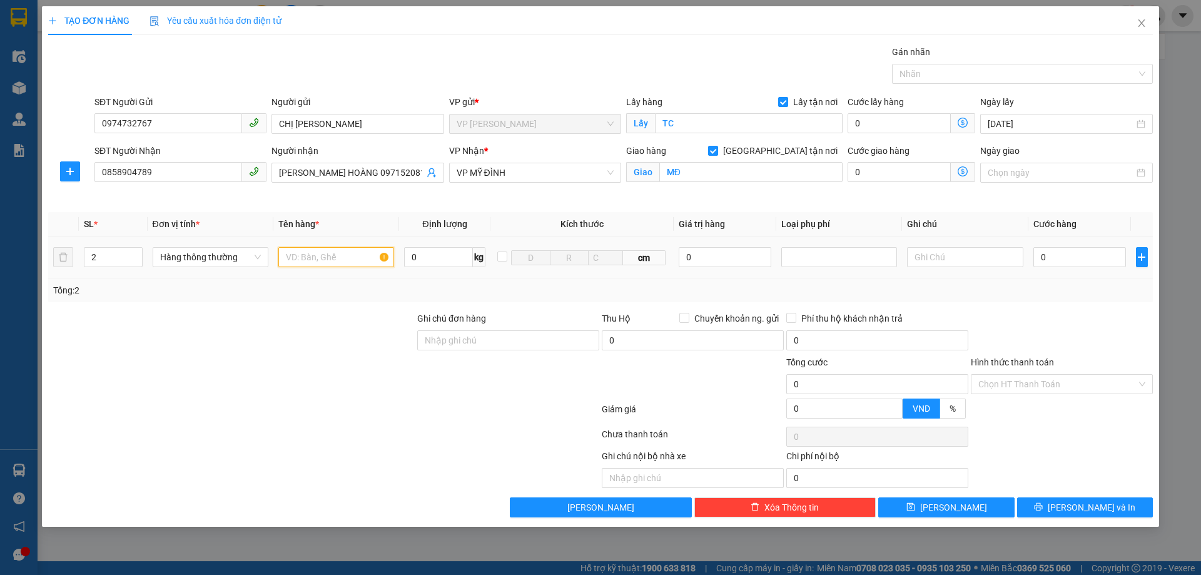
click at [342, 259] on input "text" at bounding box center [336, 257] width 116 height 20
type input "thực phẩm, gạo"
click at [1052, 266] on input "0" at bounding box center [1079, 257] width 93 height 20
type input "7"
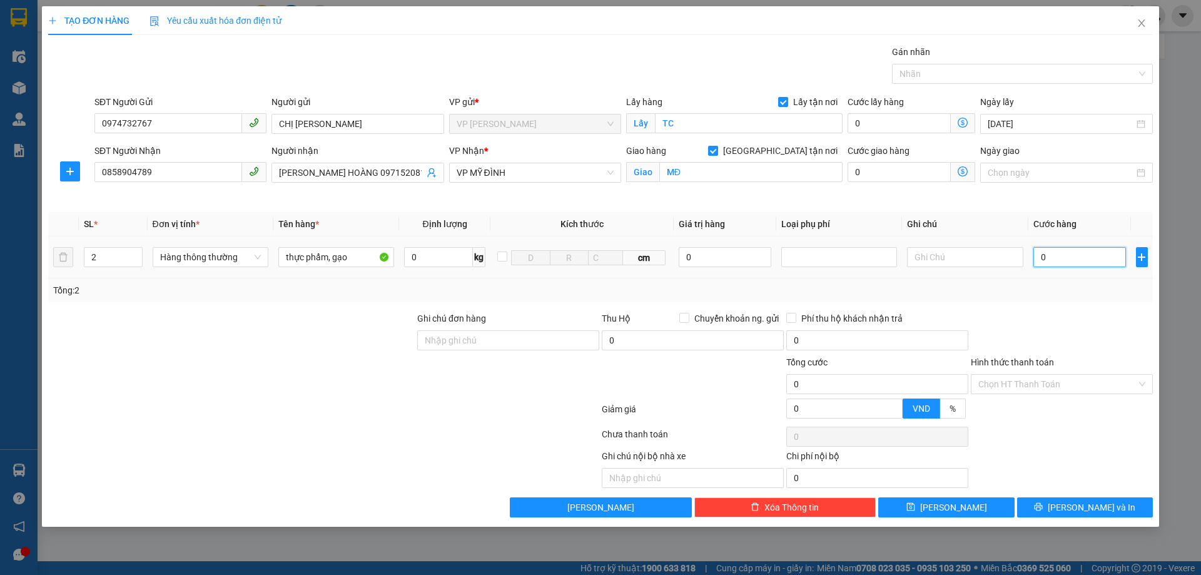
type input "7"
type input "70"
type input "700"
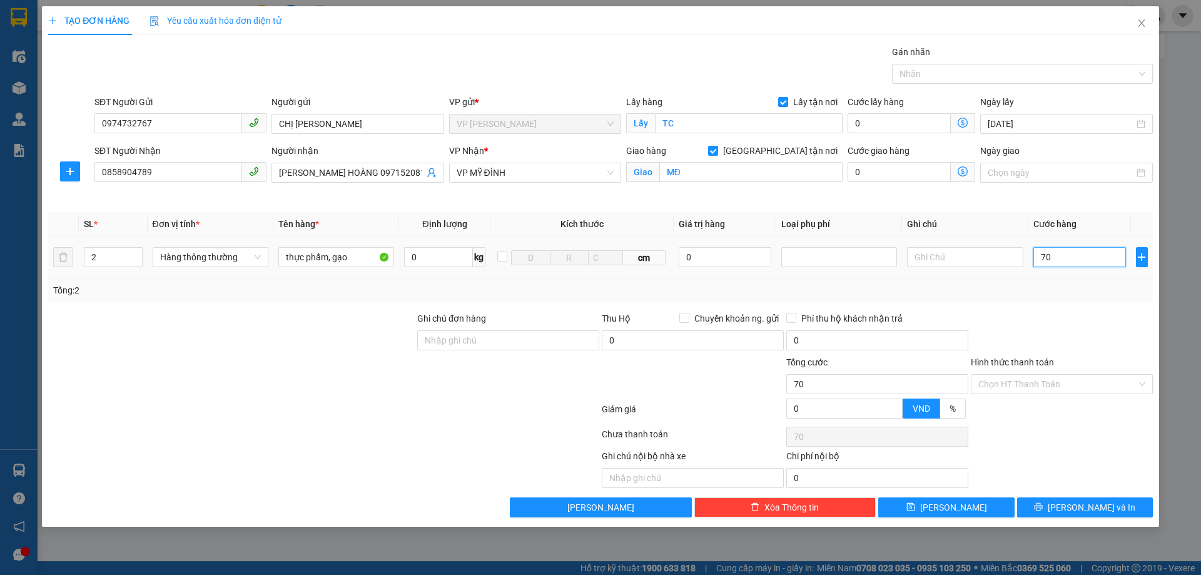
type input "700"
type input "7.000"
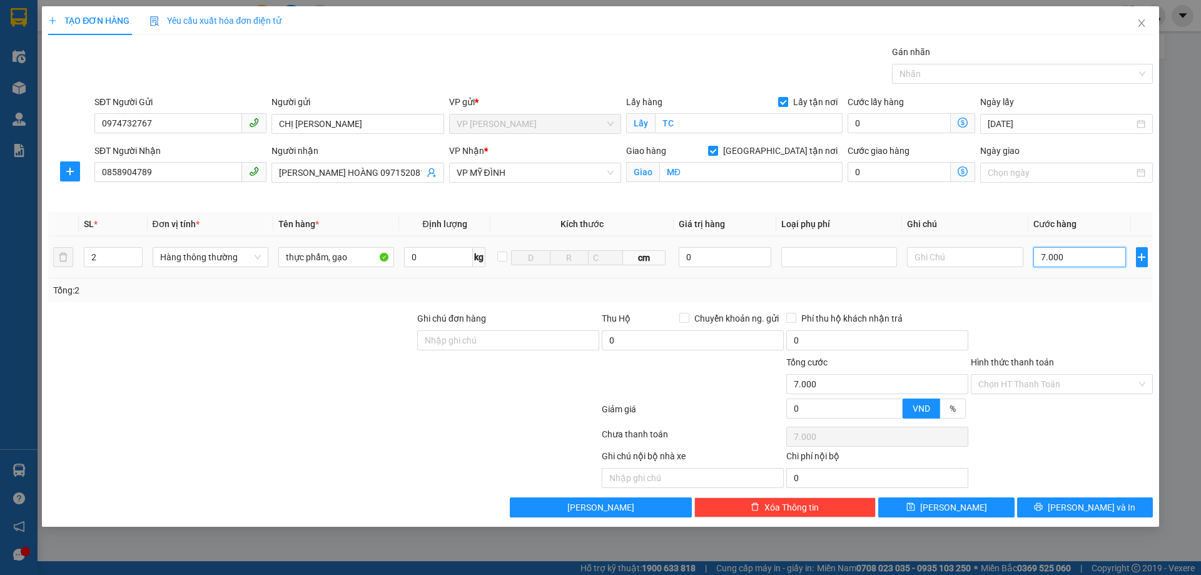
type input "70.000"
click at [1052, 388] on input "Hình thức thanh toán" at bounding box center [1057, 384] width 158 height 19
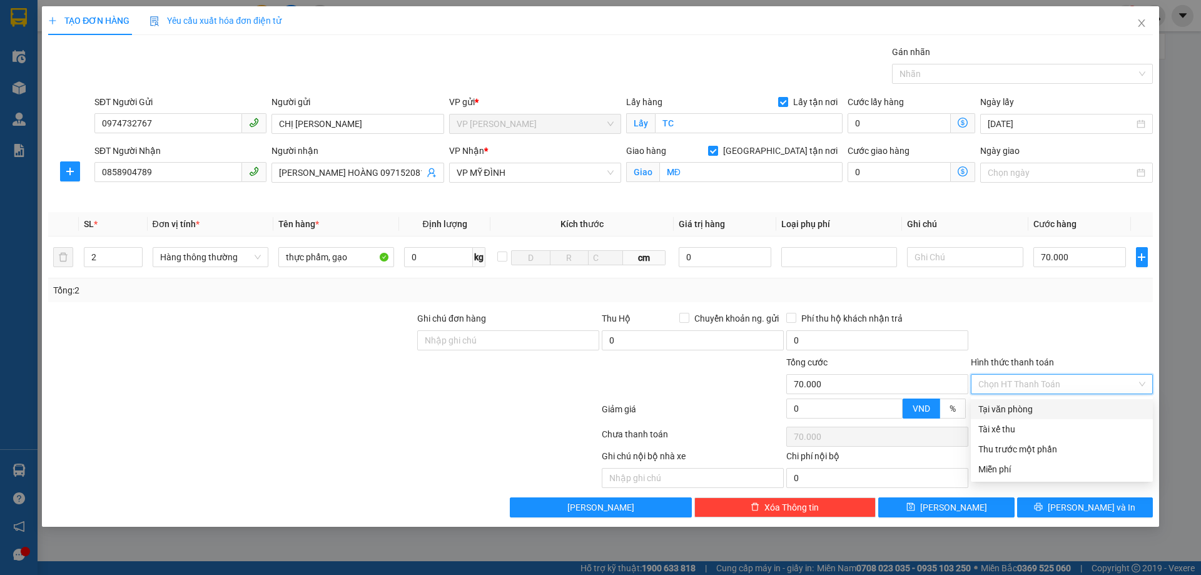
click at [1050, 403] on div "Tại văn phòng" at bounding box center [1061, 409] width 167 height 14
type input "0"
drag, startPoint x: 1048, startPoint y: 447, endPoint x: 1052, endPoint y: 459, distance: 12.5
click at [1050, 450] on div "Transit Pickup Surcharge Ids Transit Deliver Surcharge Ids Transit Deliver Surc…" at bounding box center [600, 281] width 1105 height 472
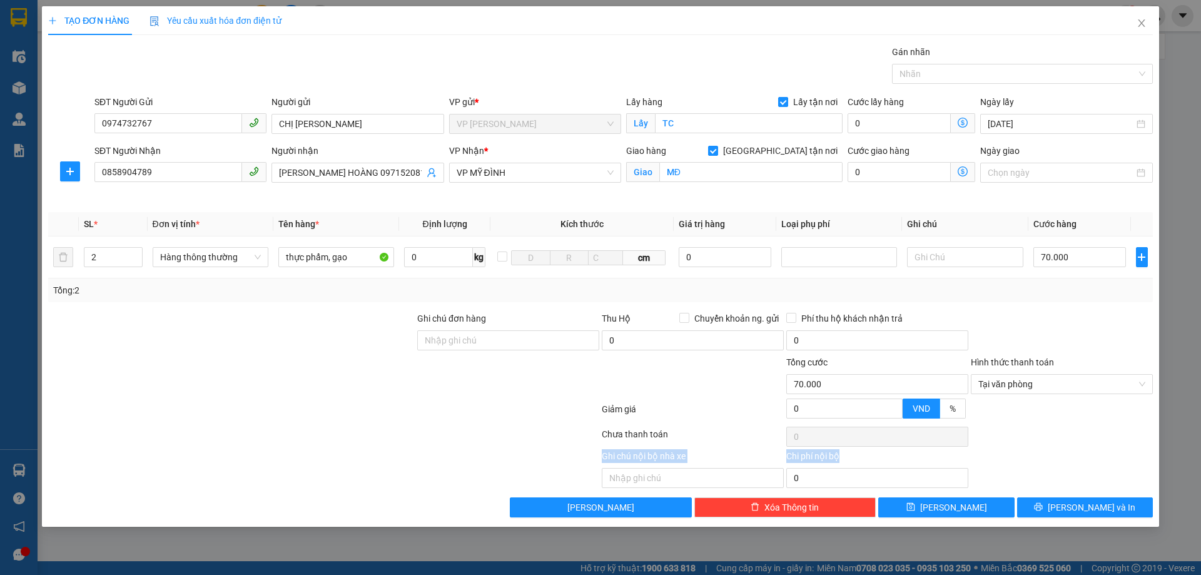
click at [1078, 440] on div at bounding box center [1062, 436] width 185 height 25
click at [1043, 511] on icon "printer" at bounding box center [1039, 507] width 8 height 8
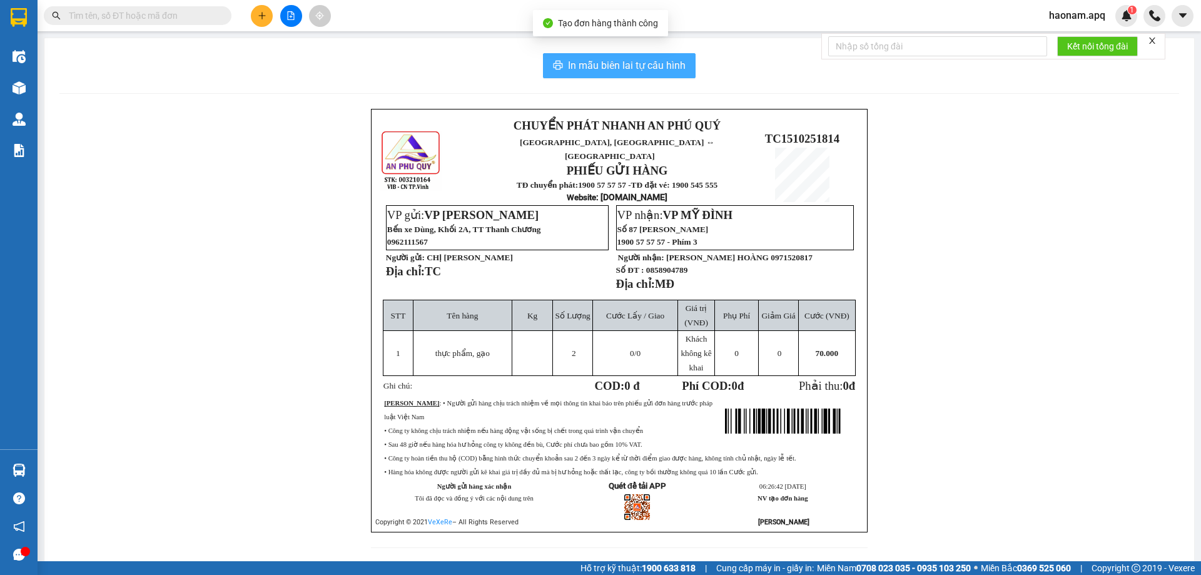
click at [655, 65] on span "In mẫu biên lai tự cấu hình" at bounding box center [627, 66] width 118 height 16
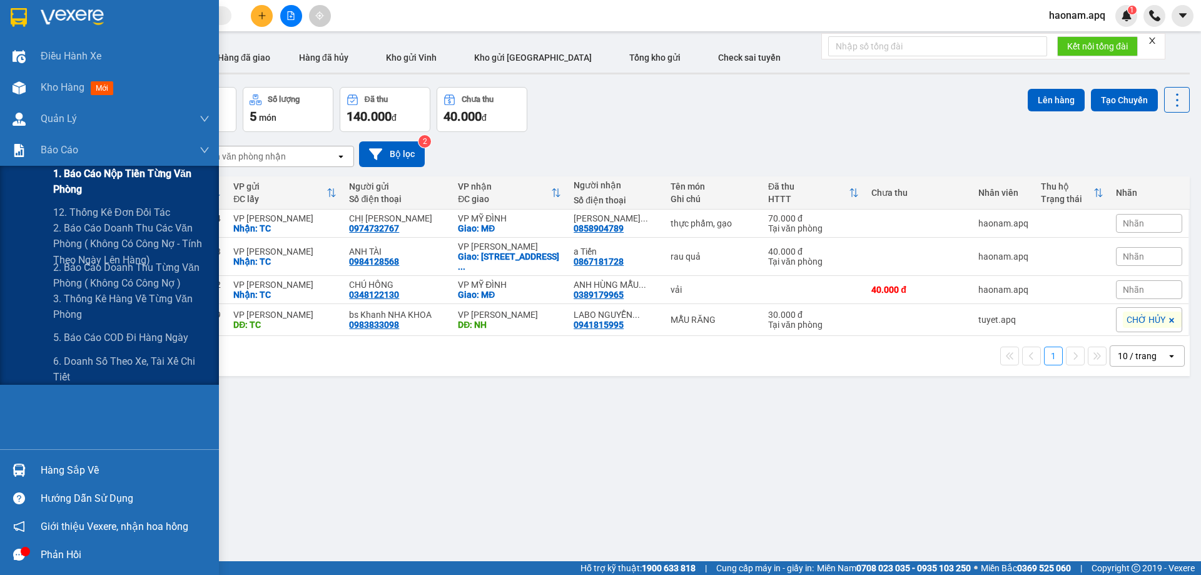
click at [132, 170] on span "1. Báo cáo nộp tiền từng văn phòng" at bounding box center [131, 181] width 156 height 31
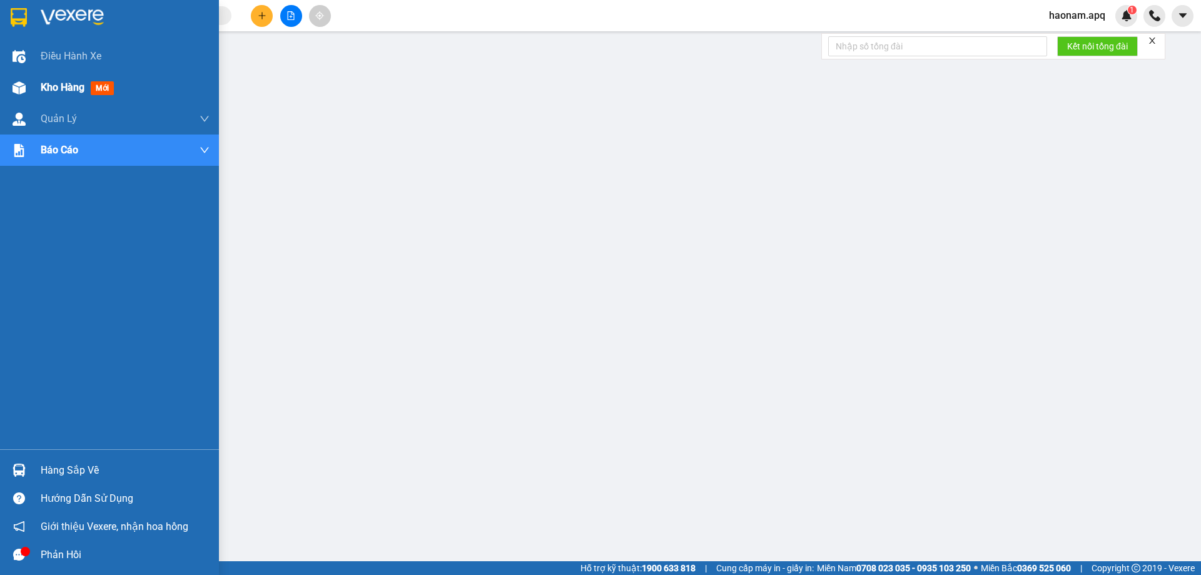
click at [33, 88] on div "Kho hàng mới" at bounding box center [109, 87] width 219 height 31
